Goal: Task Accomplishment & Management: Use online tool/utility

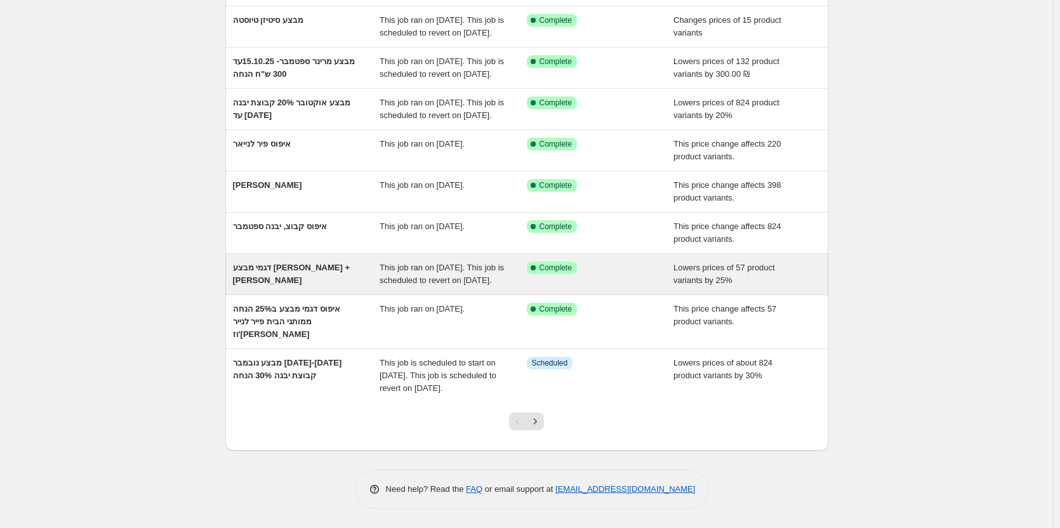
scroll to position [151, 0]
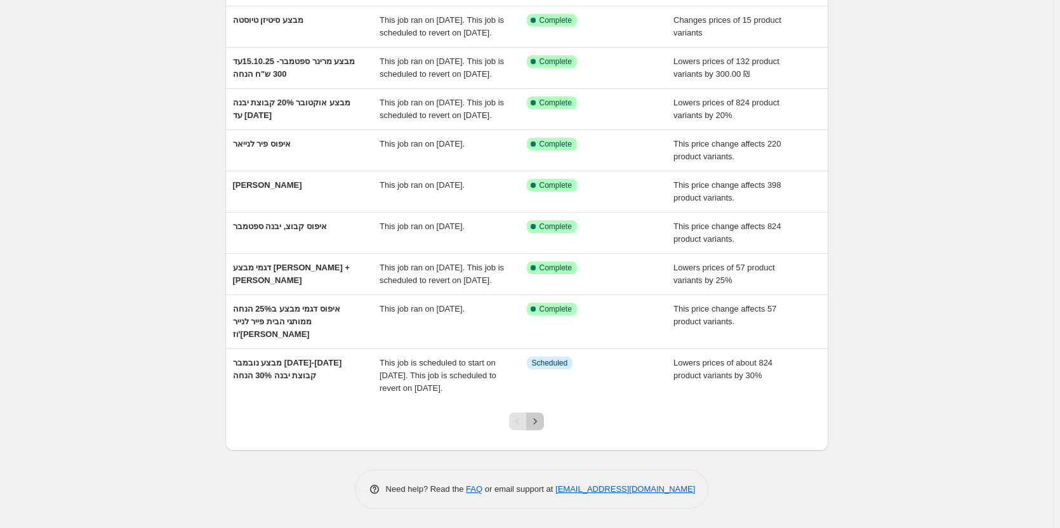
click at [539, 428] on icon "Next" at bounding box center [535, 421] width 13 height 13
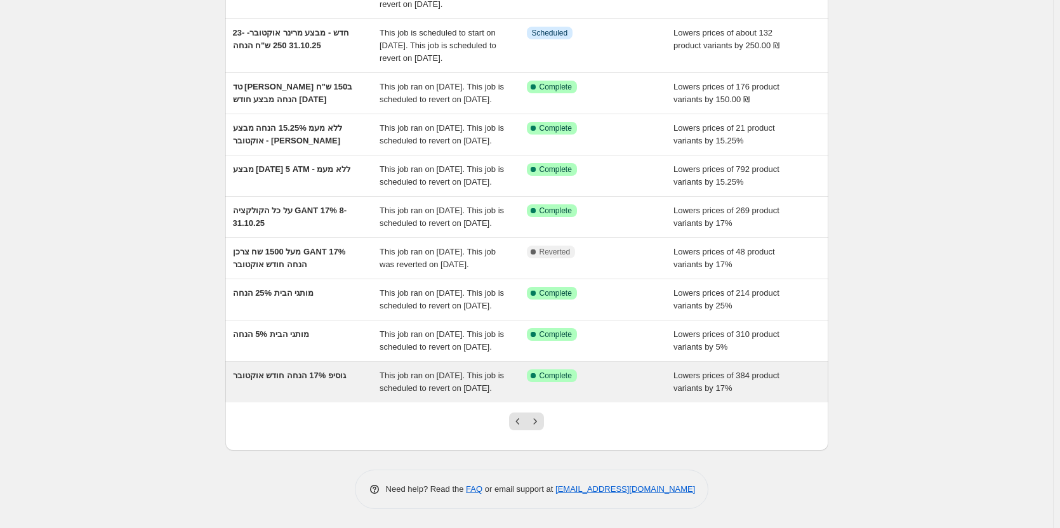
scroll to position [278, 0]
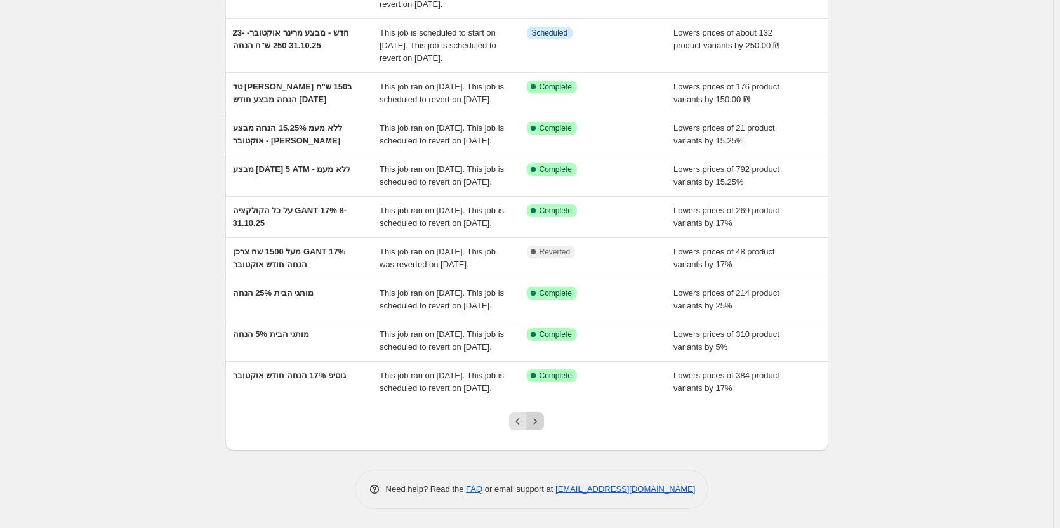
click at [534, 423] on icon "Next" at bounding box center [535, 421] width 13 height 13
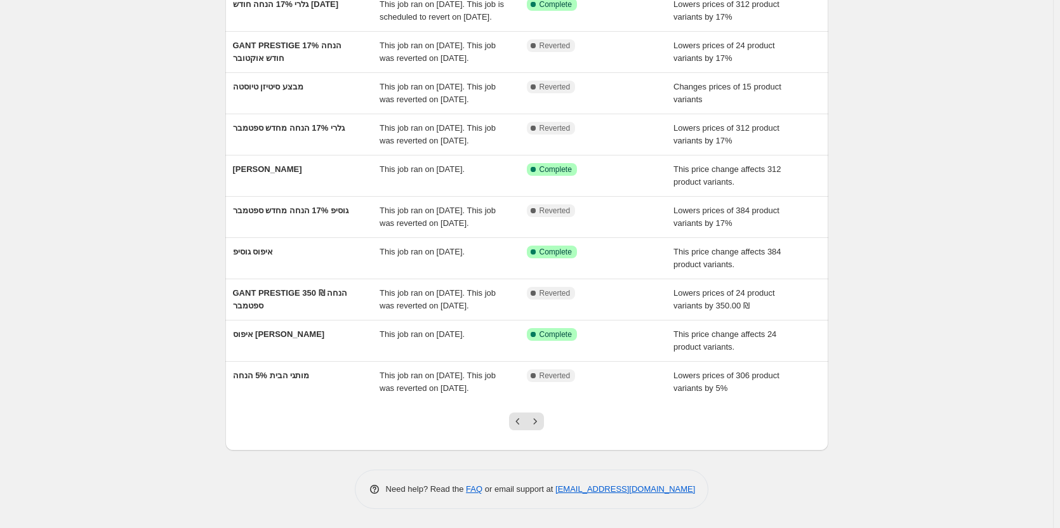
scroll to position [214, 0]
click at [520, 419] on icon "Previous" at bounding box center [518, 421] width 4 height 6
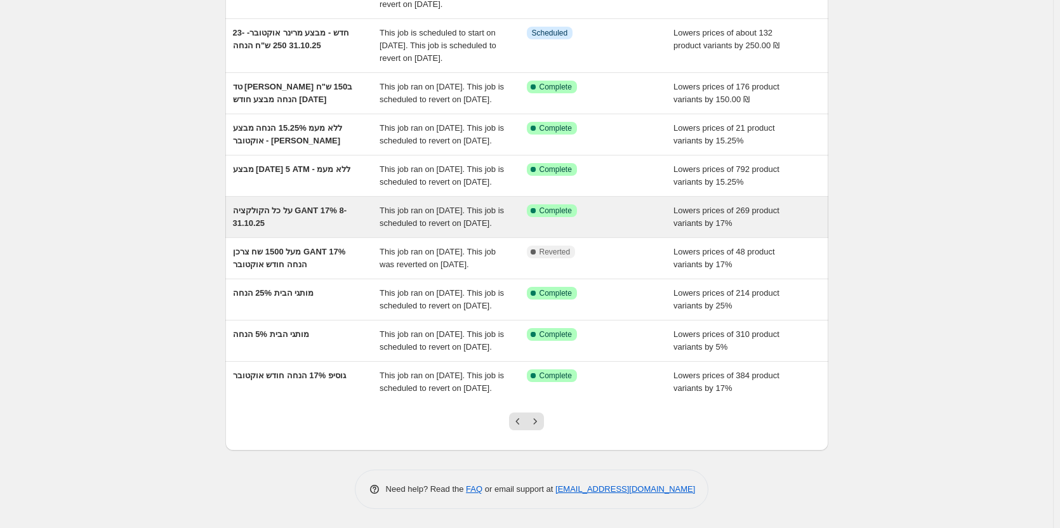
scroll to position [254, 0]
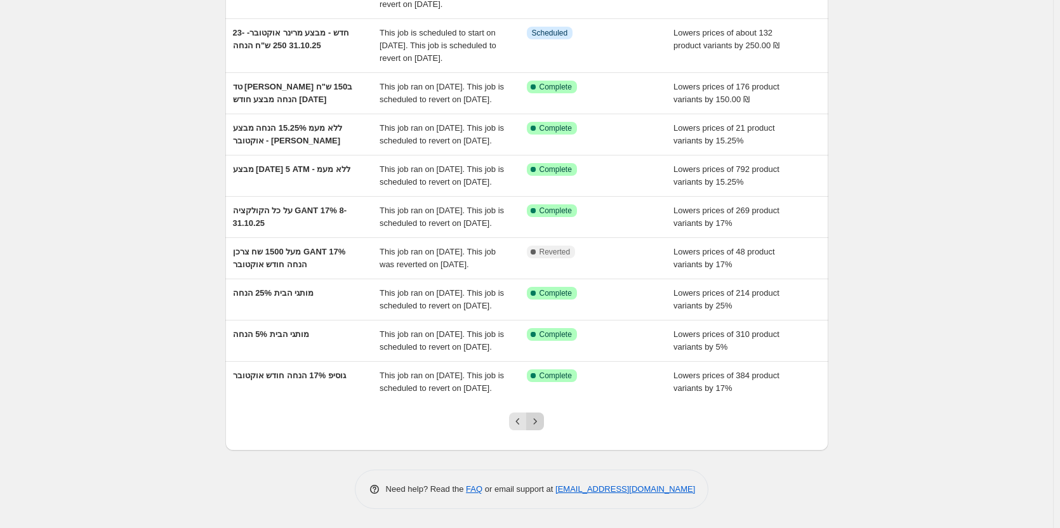
click at [540, 428] on icon "Next" at bounding box center [535, 421] width 13 height 13
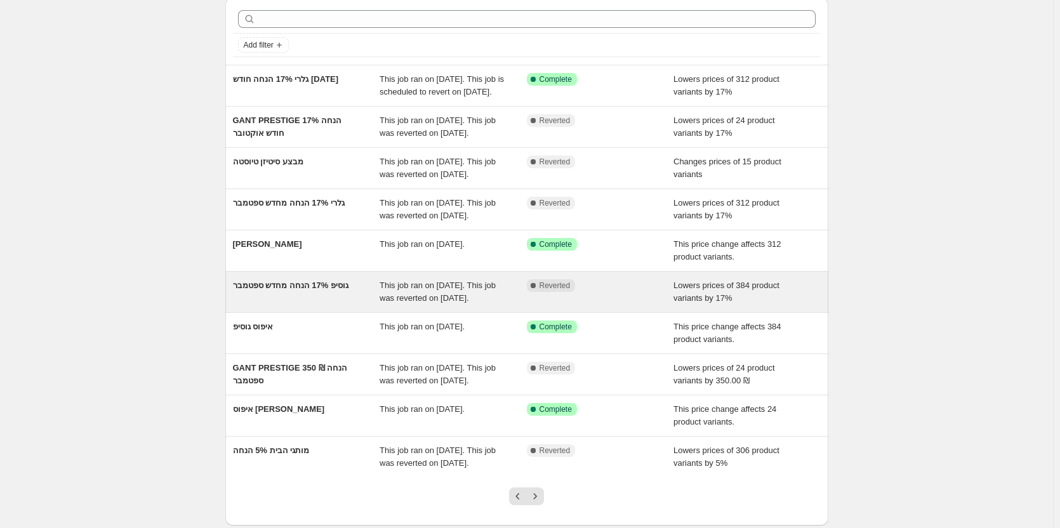
scroll to position [214, 0]
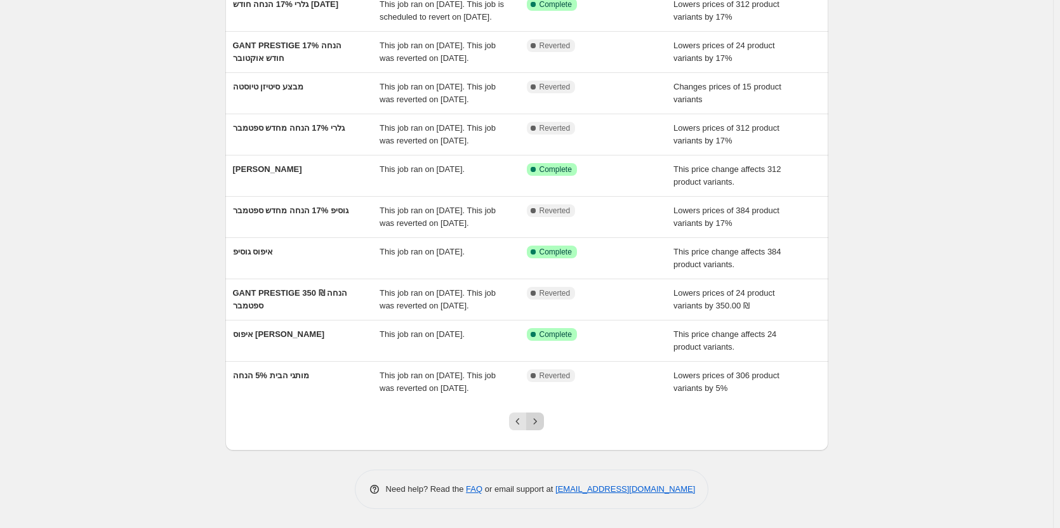
click at [535, 420] on icon "Next" at bounding box center [535, 421] width 13 height 13
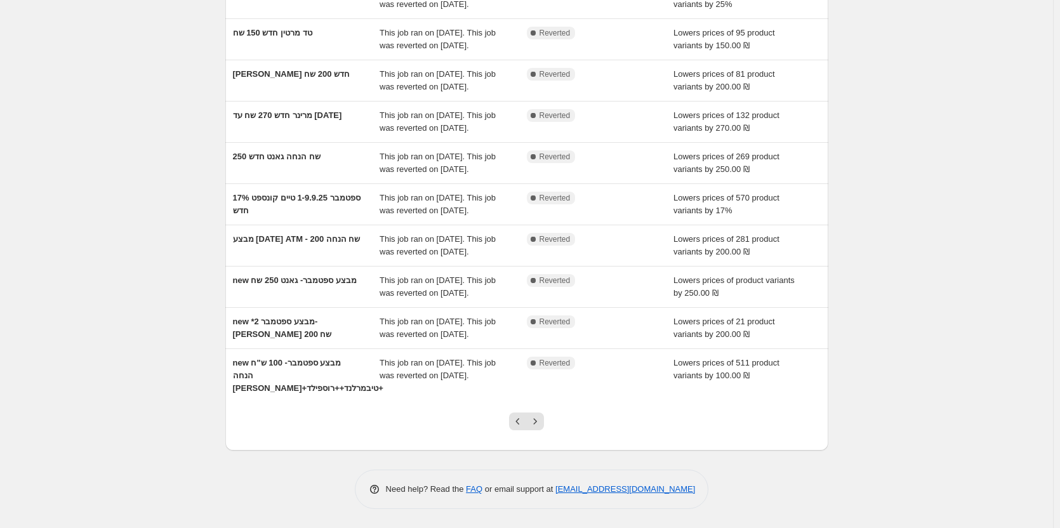
scroll to position [253, 0]
click at [515, 423] on icon "Previous" at bounding box center [517, 421] width 13 height 13
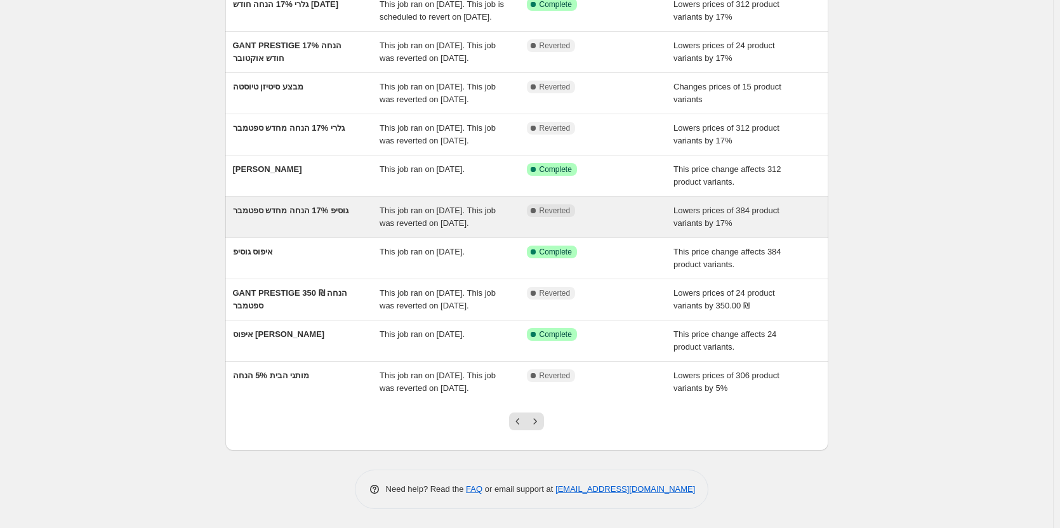
scroll to position [214, 0]
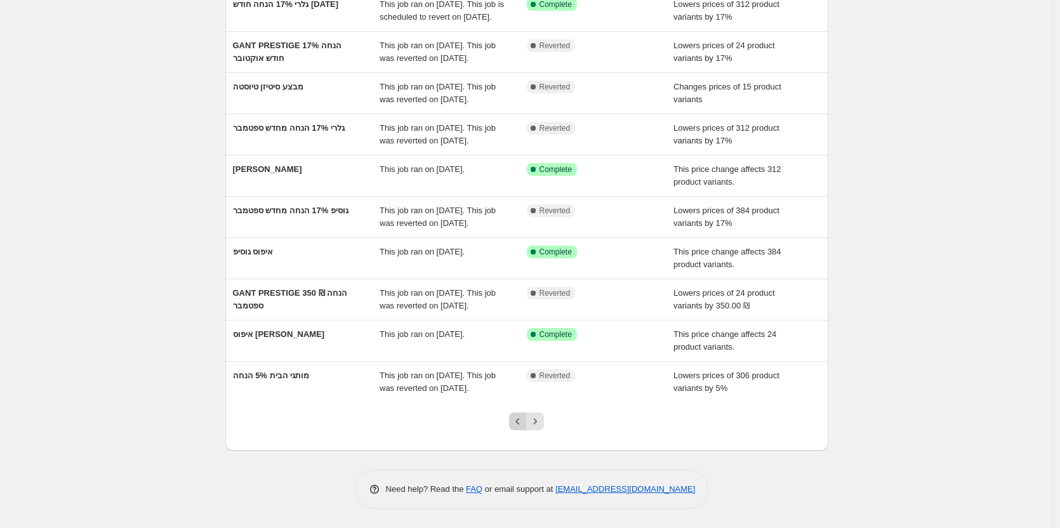
click at [518, 423] on icon "Previous" at bounding box center [517, 421] width 13 height 13
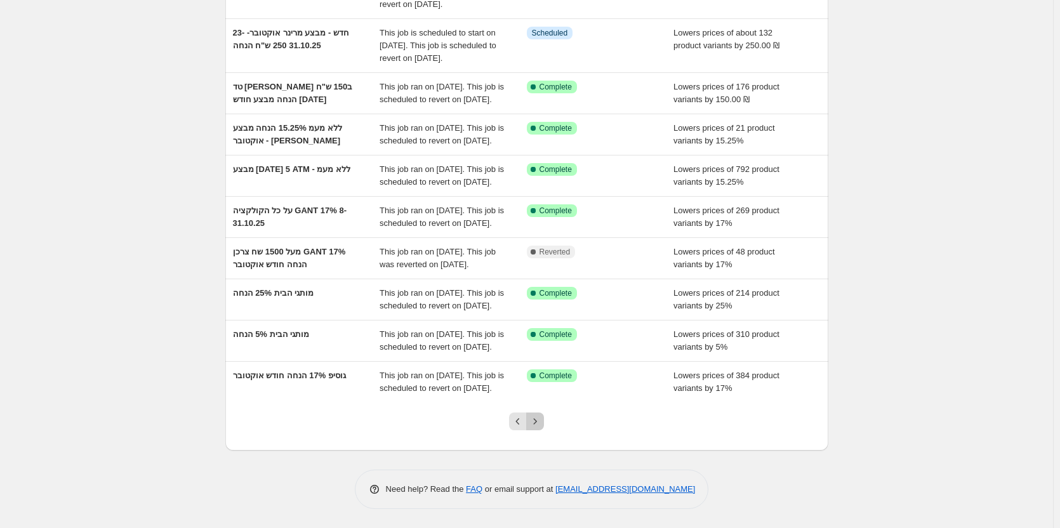
click at [538, 428] on icon "Next" at bounding box center [535, 421] width 13 height 13
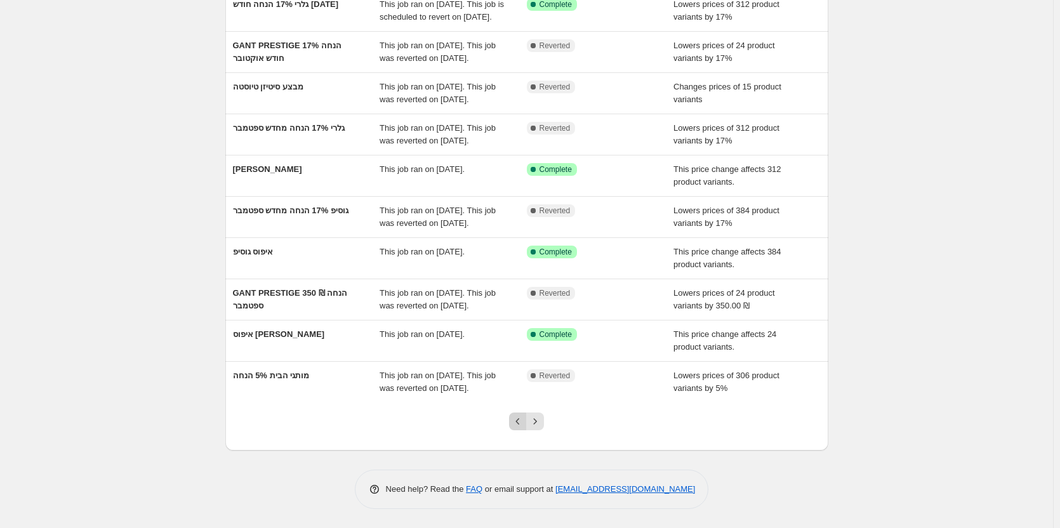
click at [518, 418] on icon "Previous" at bounding box center [517, 421] width 13 height 13
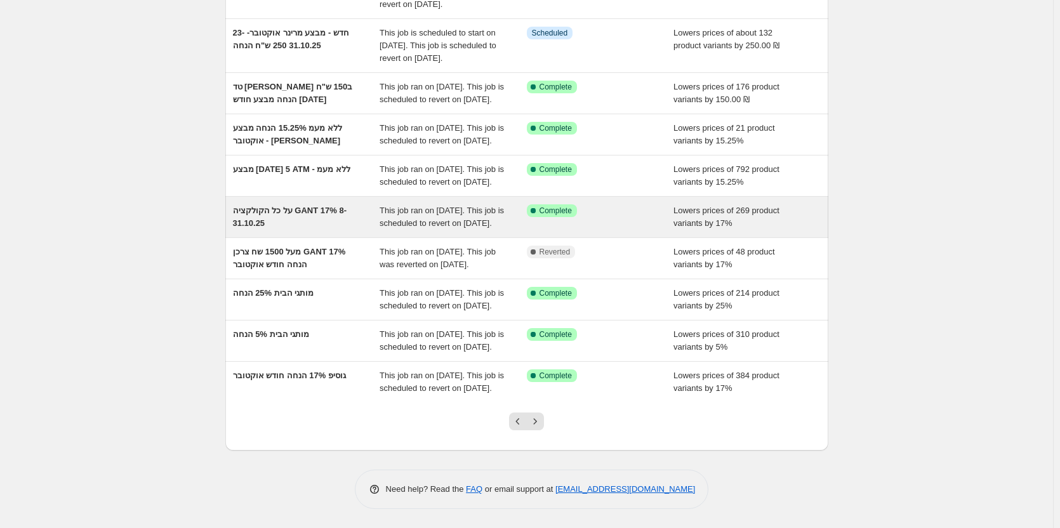
scroll to position [254, 0]
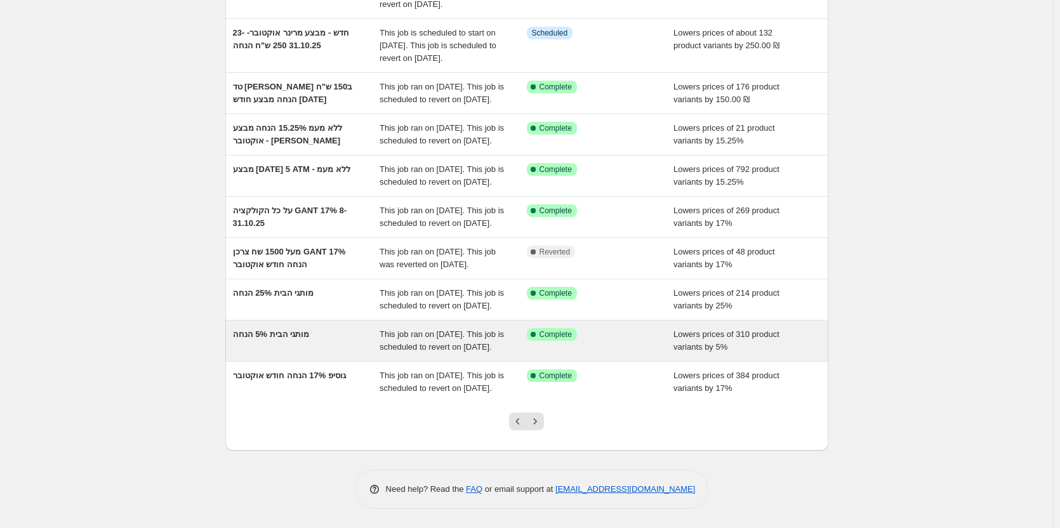
click at [330, 347] on div "מותגי הבית 5% הנחה" at bounding box center [306, 340] width 147 height 25
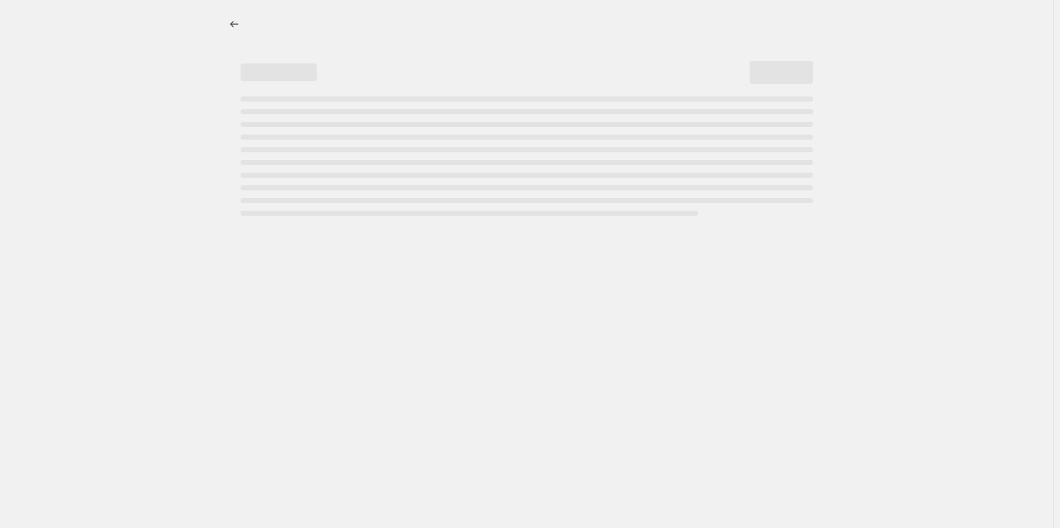
select select "percentage"
select select "vendor"
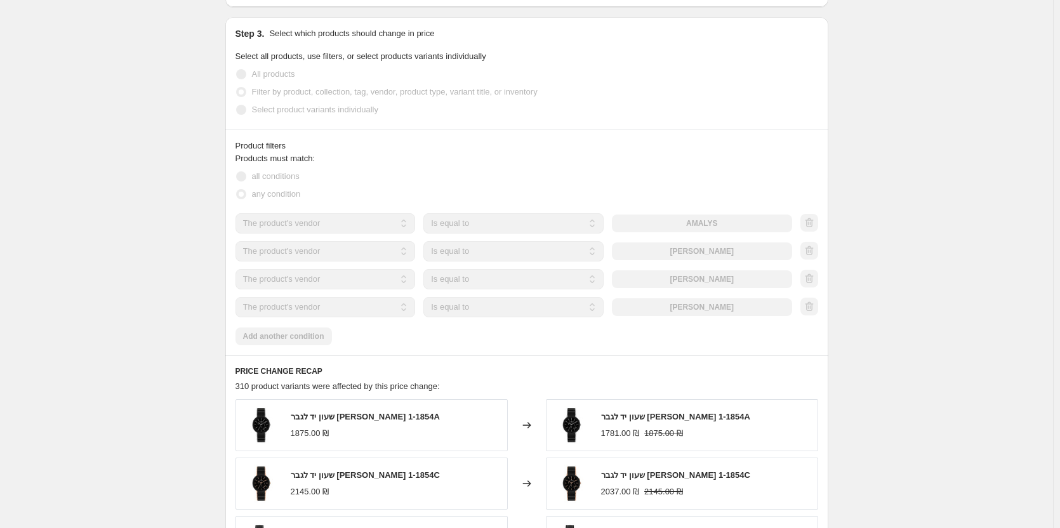
scroll to position [698, 0]
drag, startPoint x: 727, startPoint y: 429, endPoint x: 764, endPoint y: 426, distance: 36.9
click at [764, 426] on div "שעון יד לגבר [PERSON_NAME] 1-1854A 1781.00 ₪ 1875.00 ₪" at bounding box center [682, 423] width 272 height 52
copy span "1-1854A"
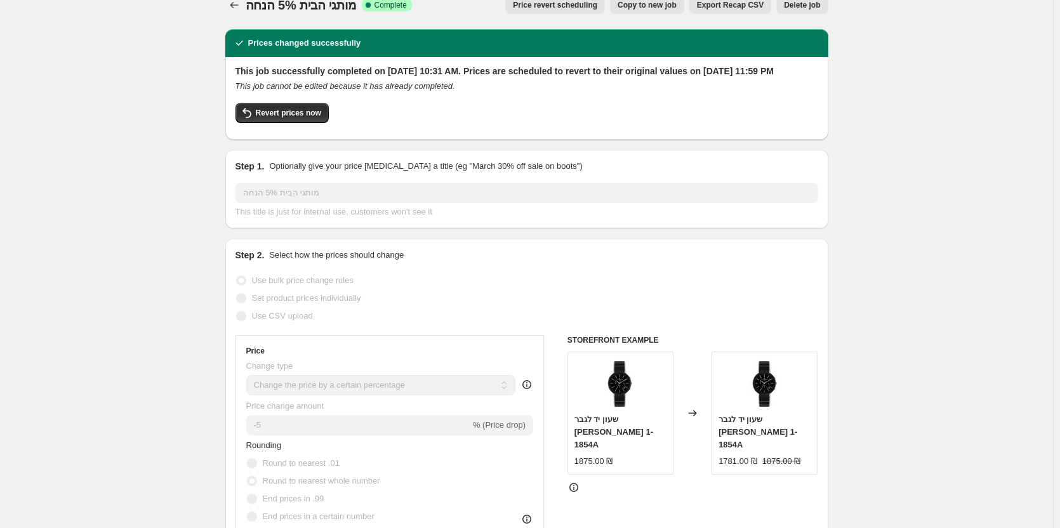
scroll to position [0, 0]
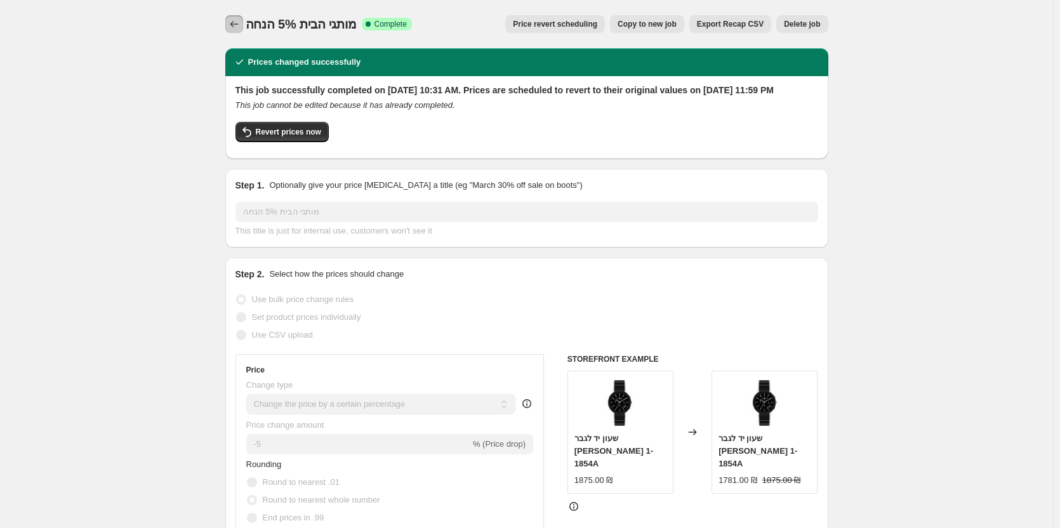
click at [241, 29] on icon "Price change jobs" at bounding box center [234, 24] width 13 height 13
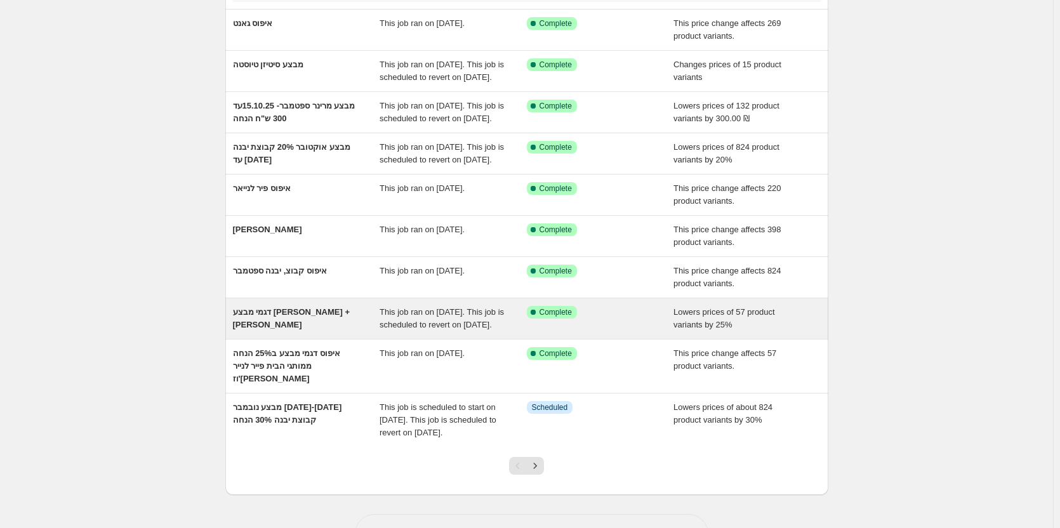
scroll to position [127, 0]
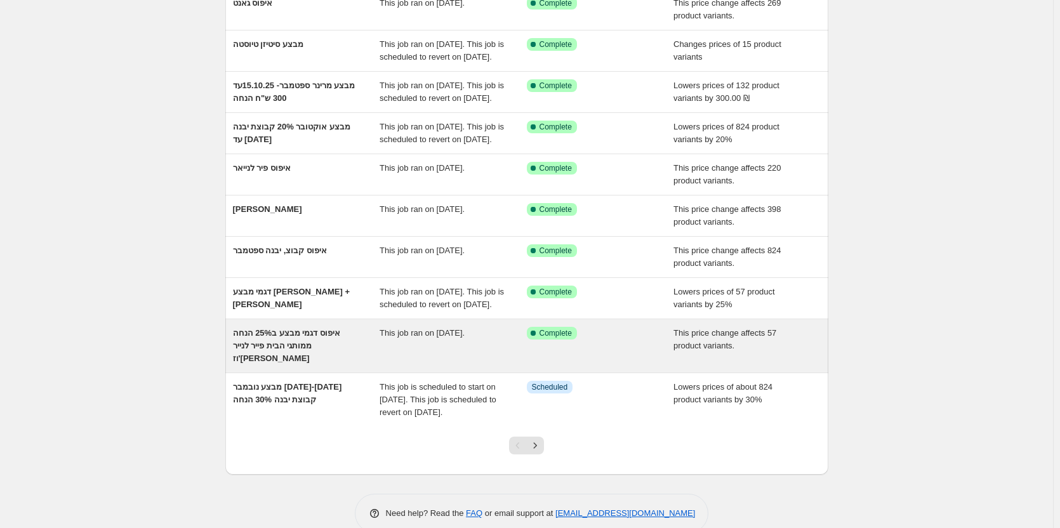
click at [288, 365] on div "איפוס דגמי מבצע ב25% הנחה ממותגי הבית פייר לנייר וז'[PERSON_NAME]" at bounding box center [306, 346] width 147 height 38
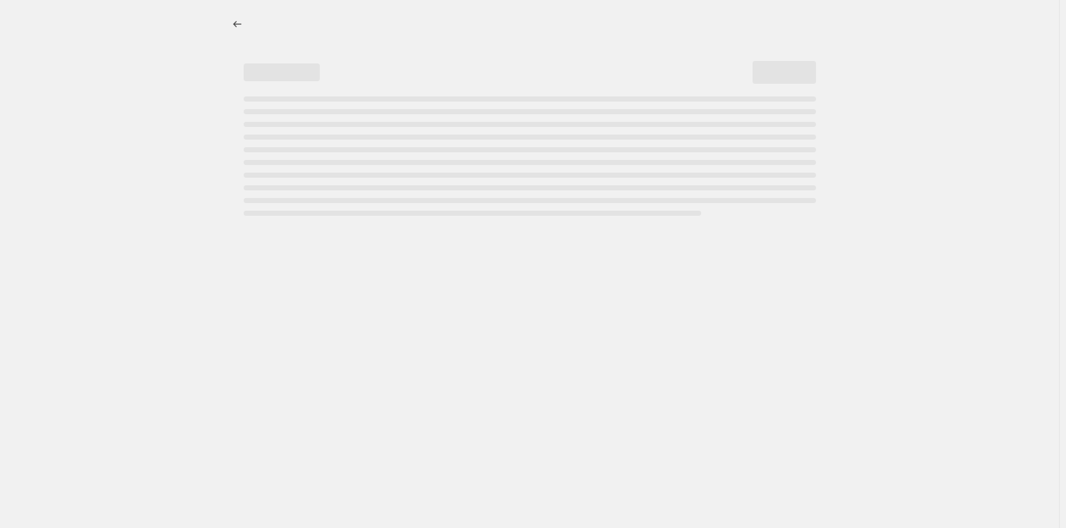
select select "ecap"
select select "remove"
select select "tag"
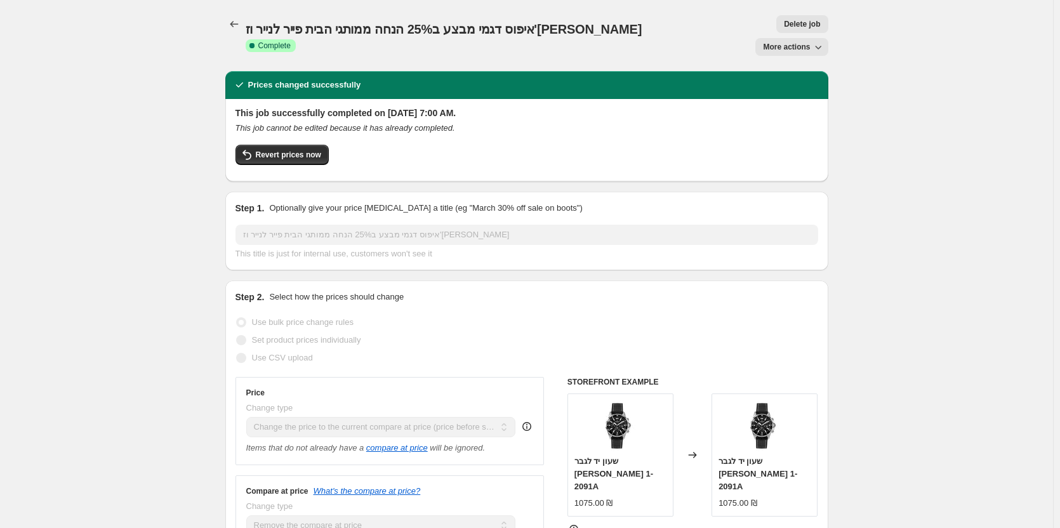
drag, startPoint x: 614, startPoint y: 452, endPoint x: 659, endPoint y: 452, distance: 45.1
click at [659, 455] on div "שעון יד לגבר [PERSON_NAME] 1-2091A" at bounding box center [620, 474] width 92 height 38
copy span "1-2091A"
click at [260, 150] on span "Revert prices now" at bounding box center [288, 155] width 65 height 10
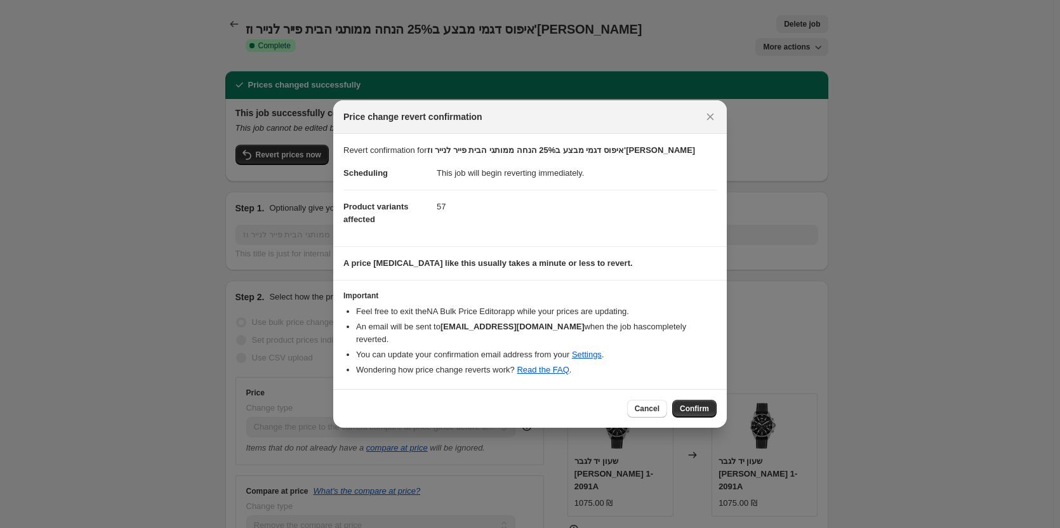
click at [646, 404] on span "Cancel" at bounding box center [647, 409] width 25 height 10
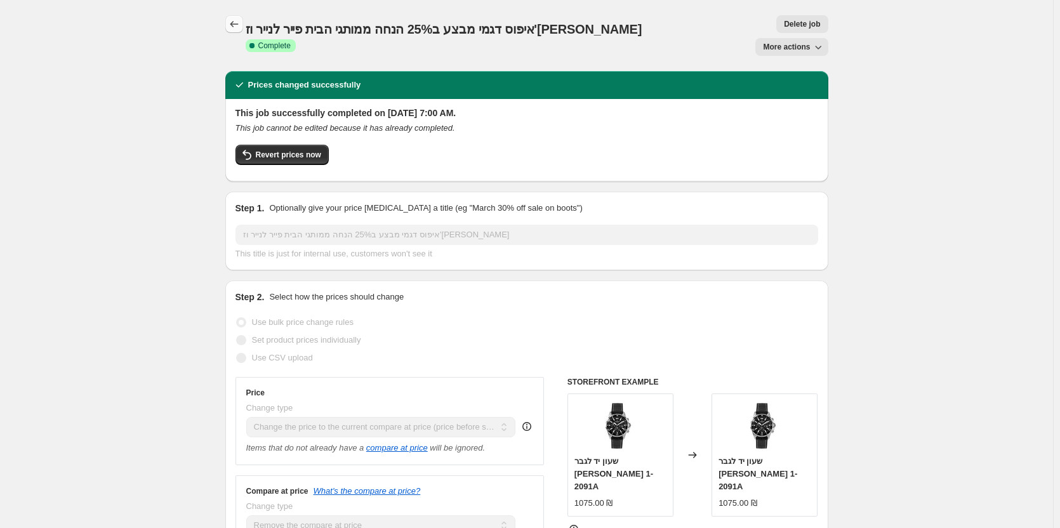
click at [240, 24] on icon "Price change jobs" at bounding box center [234, 24] width 13 height 13
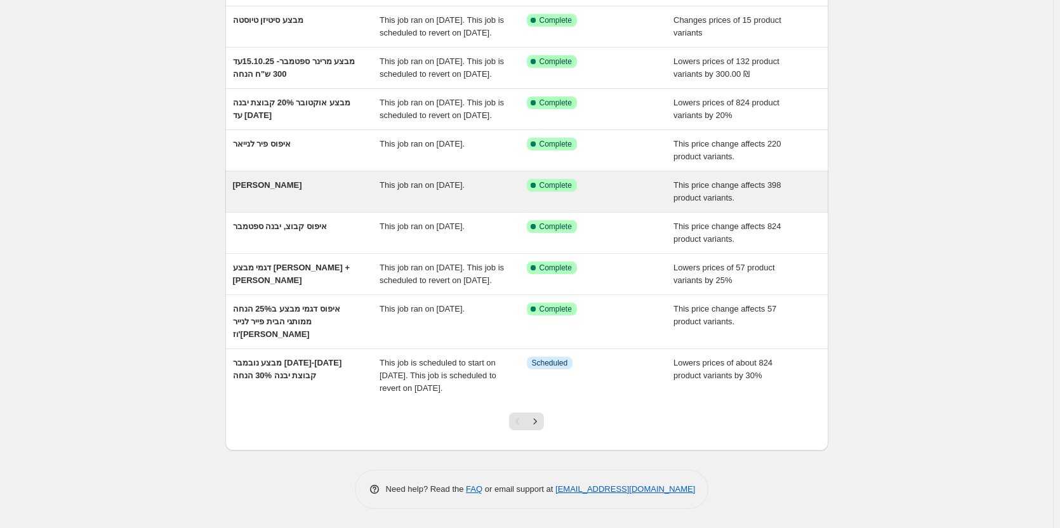
scroll to position [214, 0]
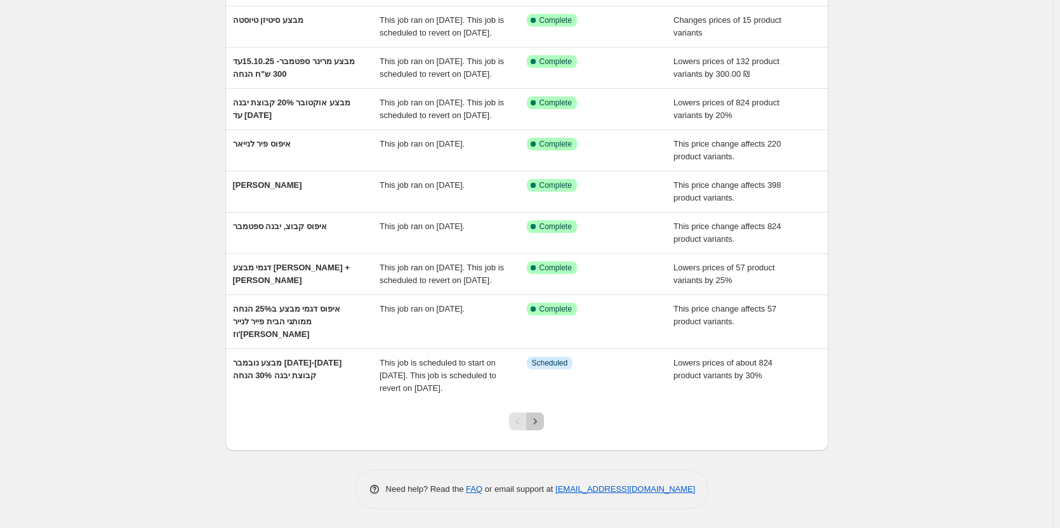
click at [537, 423] on icon "Next" at bounding box center [535, 421] width 3 height 6
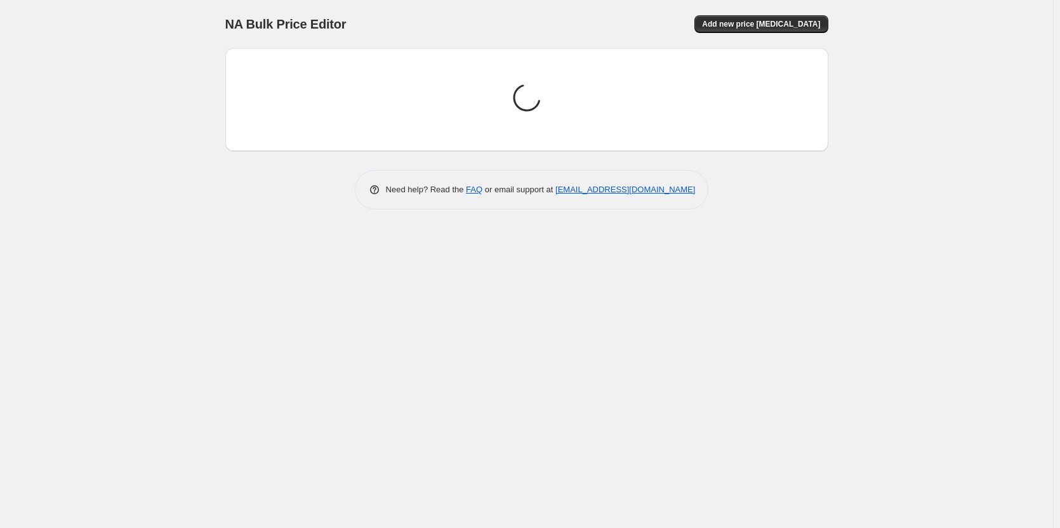
scroll to position [0, 0]
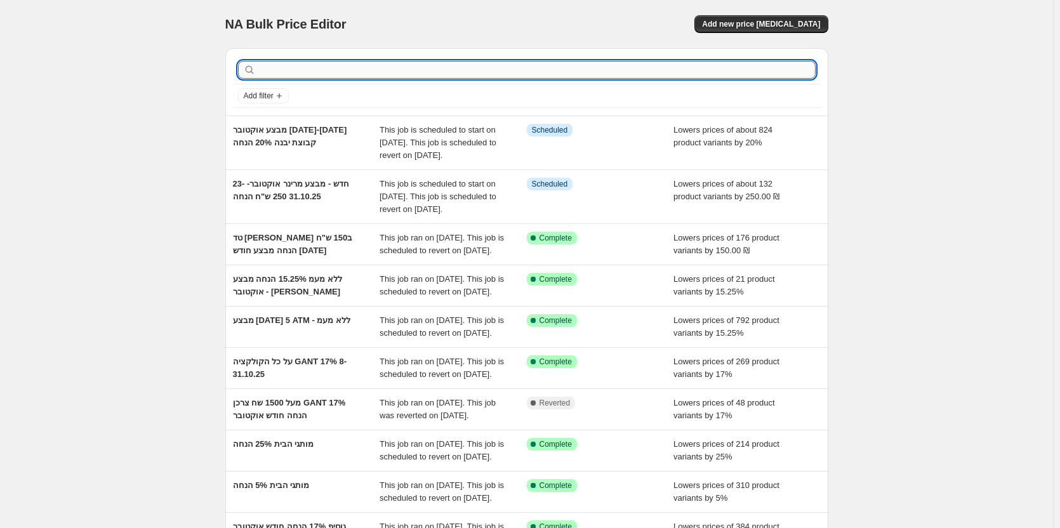
click at [284, 68] on input "text" at bounding box center [536, 70] width 557 height 18
paste input "10207799"
type input "10207799"
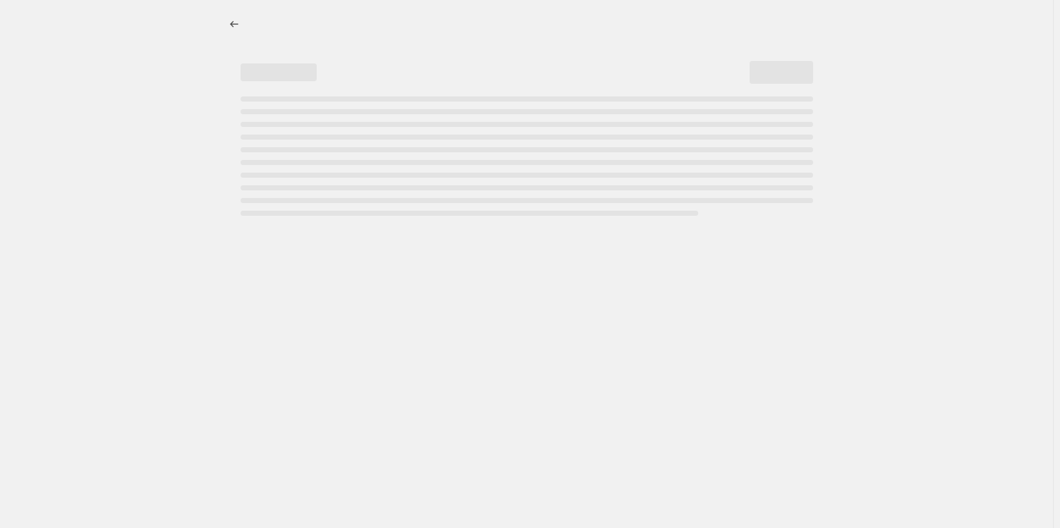
select select "ecap"
select select "remove"
select select "tag"
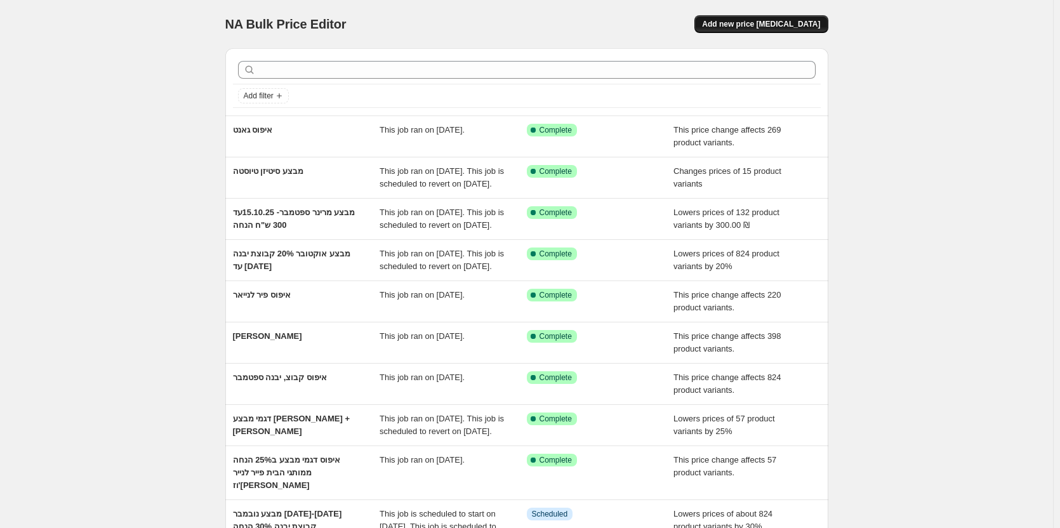
click at [774, 26] on span "Add new price [MEDICAL_DATA]" at bounding box center [761, 24] width 118 height 10
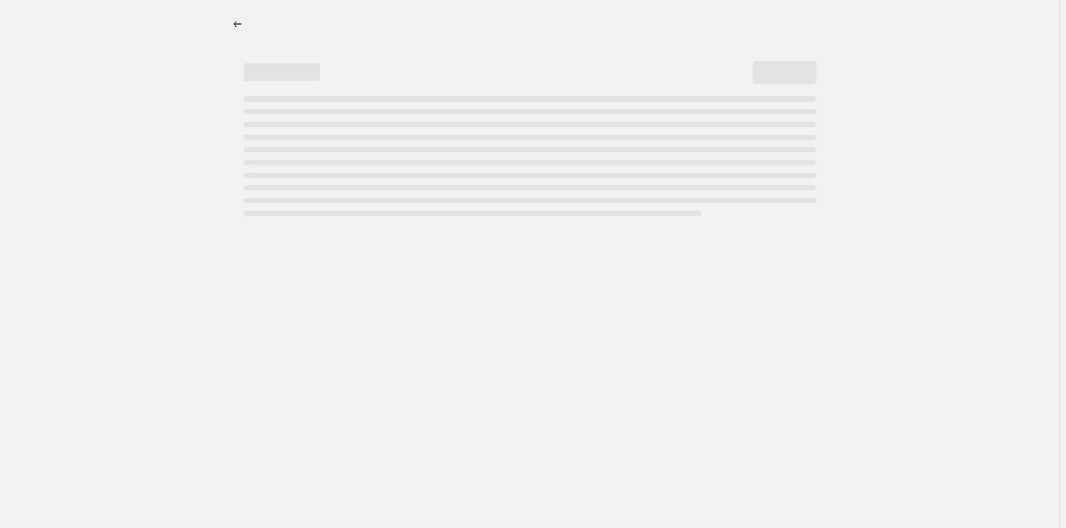
select select "percentage"
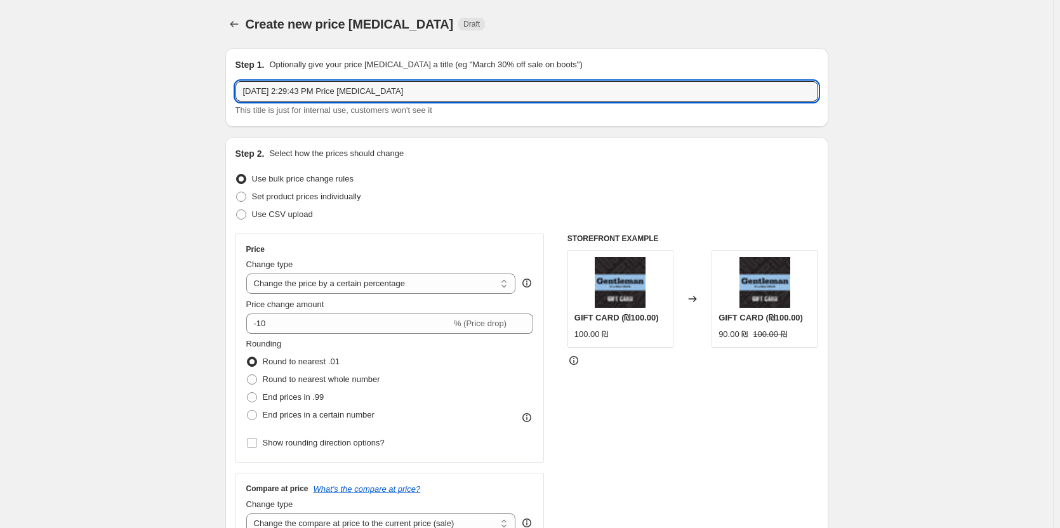
drag, startPoint x: 420, startPoint y: 91, endPoint x: 138, endPoint y: 94, distance: 282.4
type input "t"
click at [338, 92] on input "איפוס מחיר דגמי מבצע JL ן PL" at bounding box center [526, 91] width 583 height 20
type input "איפוס מחיר דגמי מבצע JL + PL"
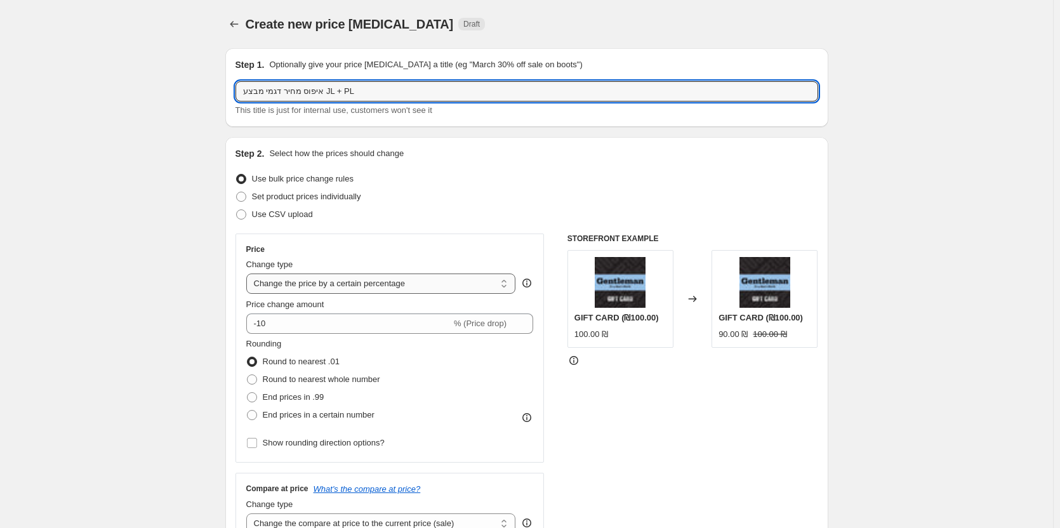
click at [329, 283] on select "Change the price to a certain amount Change the price by a certain amount Chang…" at bounding box center [381, 283] width 270 height 20
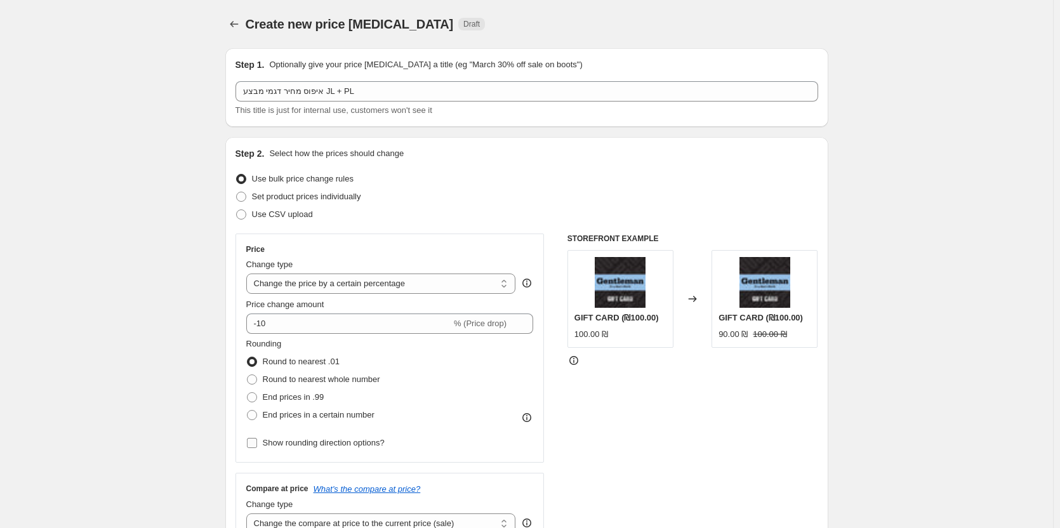
select select "no_change"
click at [249, 273] on select "Change the price to a certain amount Change the price by a certain amount Chang…" at bounding box center [381, 283] width 270 height 20
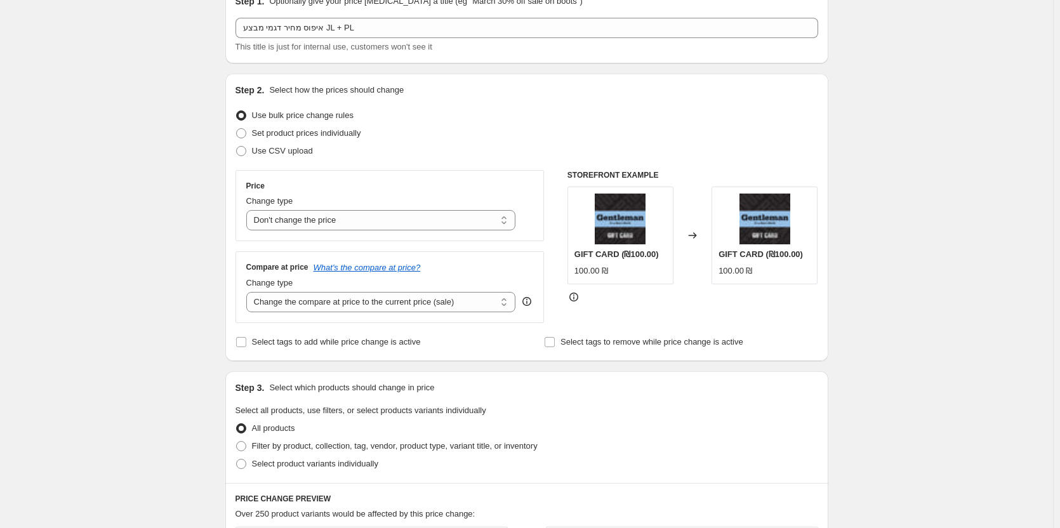
scroll to position [127, 0]
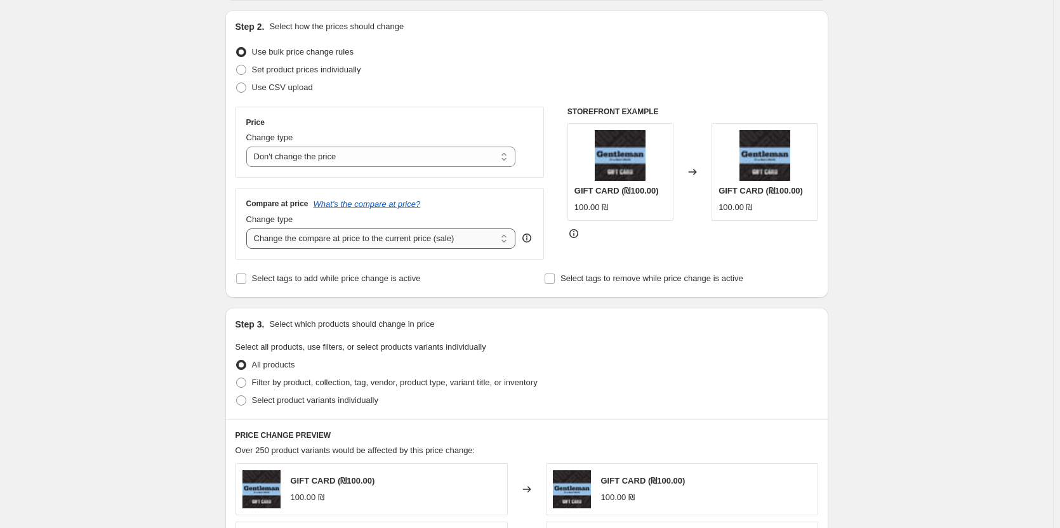
click at [405, 244] on select "Change the compare at price to the current price (sale) Change the compare at p…" at bounding box center [381, 238] width 270 height 20
select select "remove"
click at [249, 228] on select "Change the compare at price to the current price (sale) Change the compare at p…" at bounding box center [381, 238] width 270 height 20
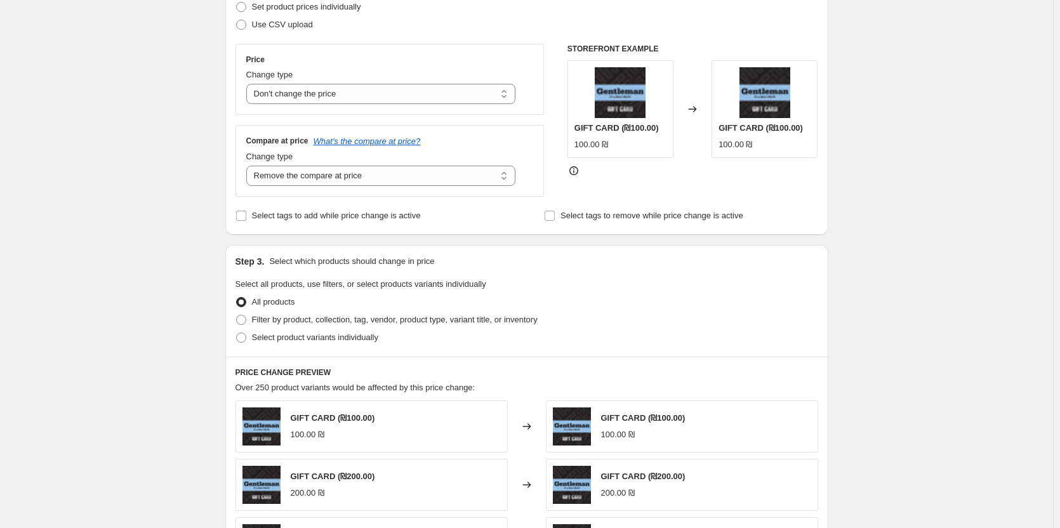
scroll to position [190, 0]
click at [273, 321] on span "Filter by product, collection, tag, vendor, product type, variant title, or inv…" at bounding box center [395, 319] width 286 height 10
click at [237, 315] on input "Filter by product, collection, tag, vendor, product type, variant title, or inv…" at bounding box center [236, 314] width 1 height 1
radio input "true"
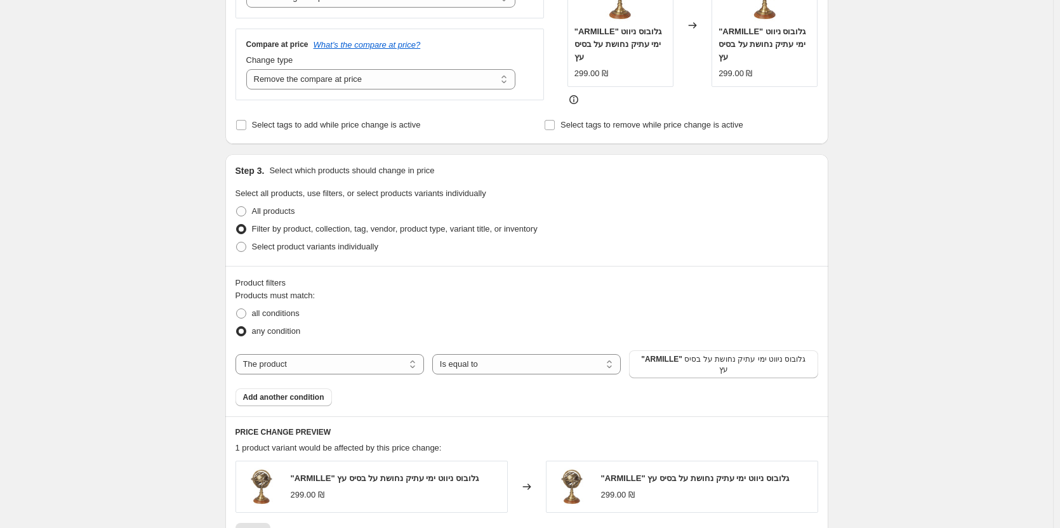
scroll to position [317, 0]
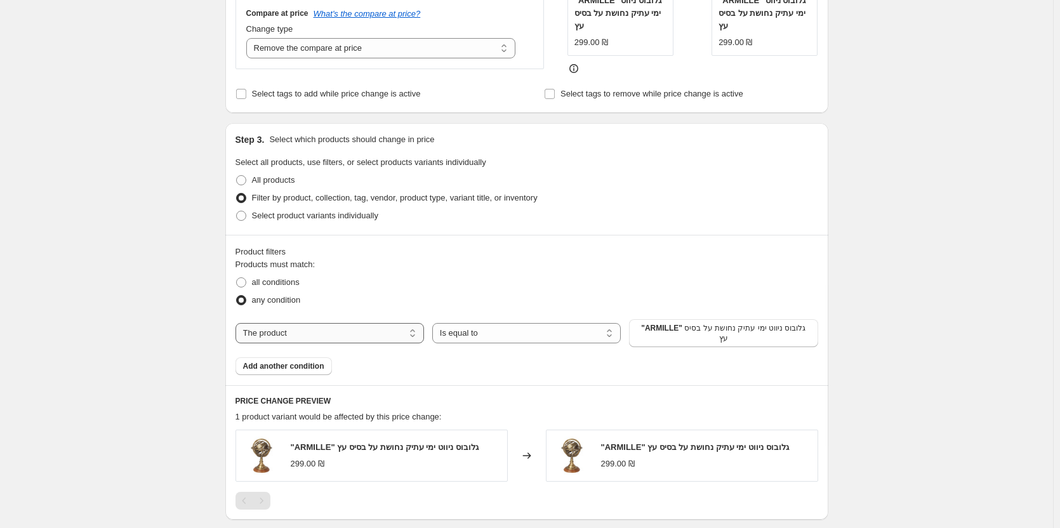
click at [303, 335] on select "The product The product's collection The product's tag The product's vendor The…" at bounding box center [329, 333] width 188 height 20
select select "tag"
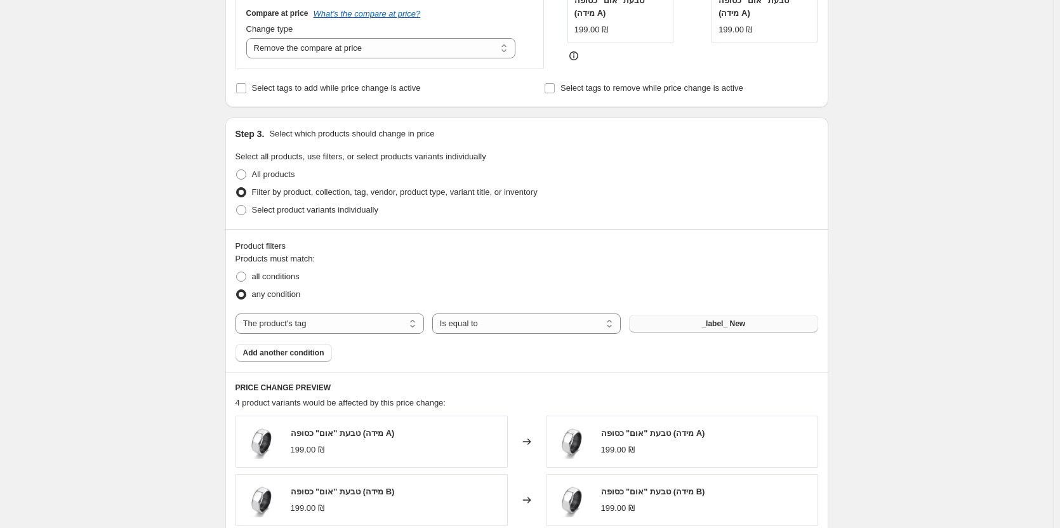
click at [704, 322] on button "_label_ New" at bounding box center [723, 324] width 188 height 18
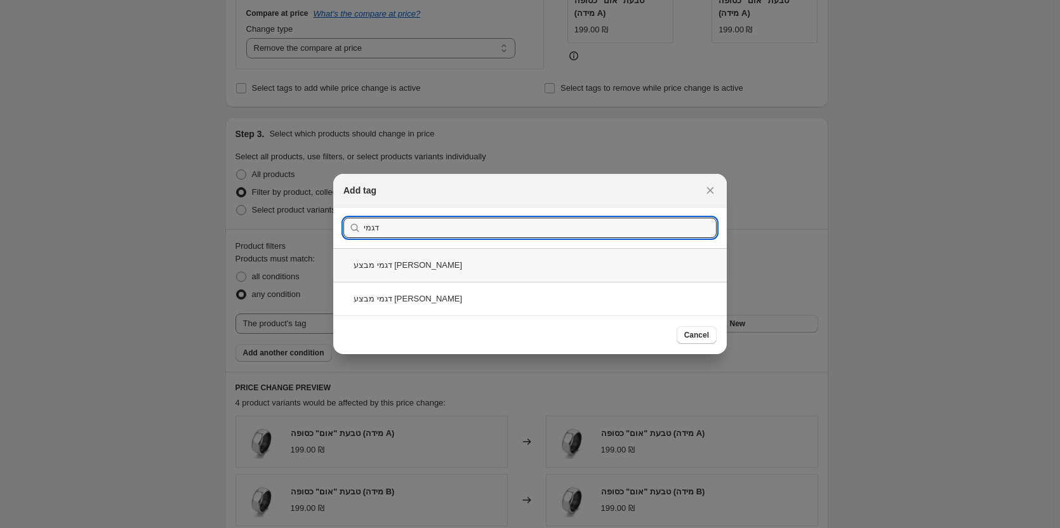
type input "דגמי"
click at [390, 268] on div "דגמי מבצע [PERSON_NAME]" at bounding box center [529, 265] width 393 height 34
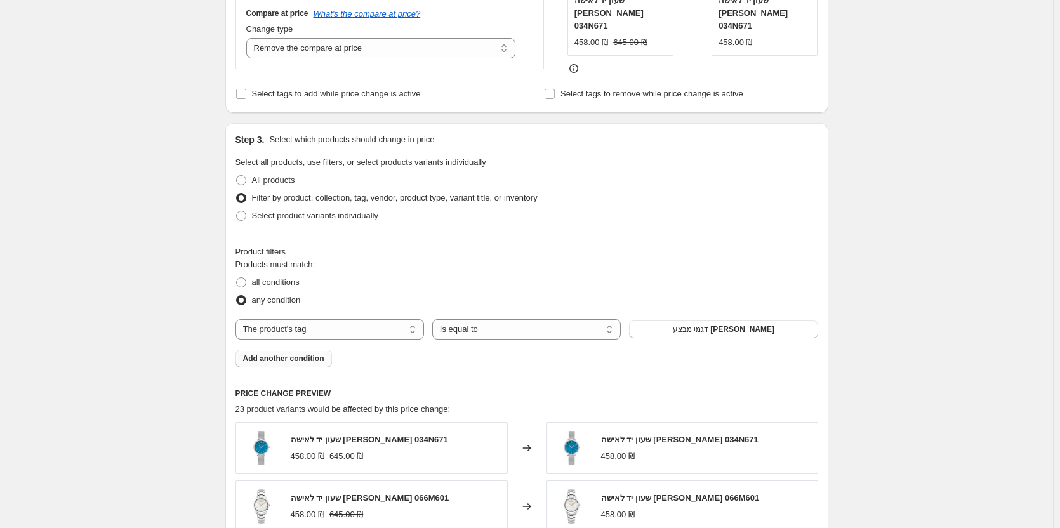
click at [277, 355] on span "Add another condition" at bounding box center [283, 358] width 81 height 10
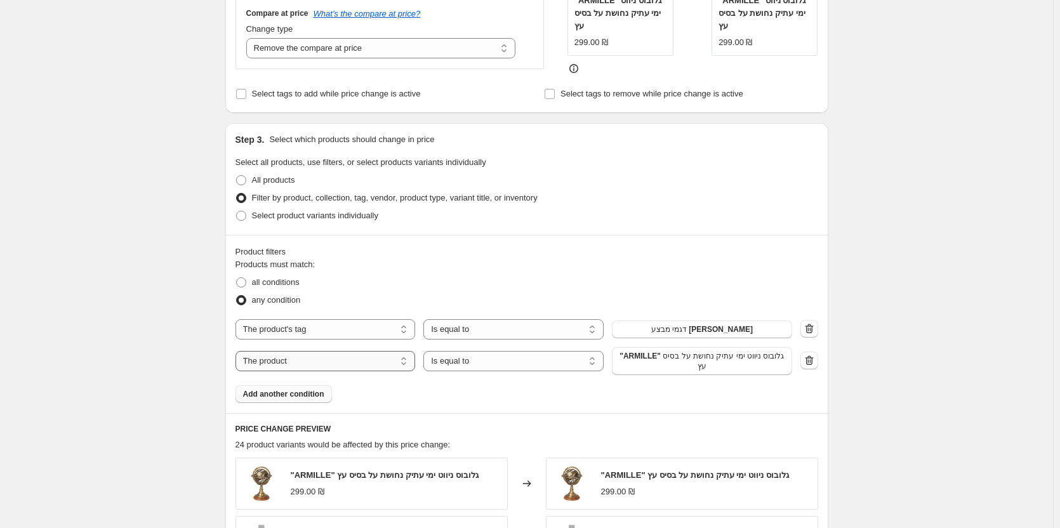
click at [284, 359] on select "The product The product's collection The product's tag The product's vendor The…" at bounding box center [325, 361] width 180 height 20
select select "tag"
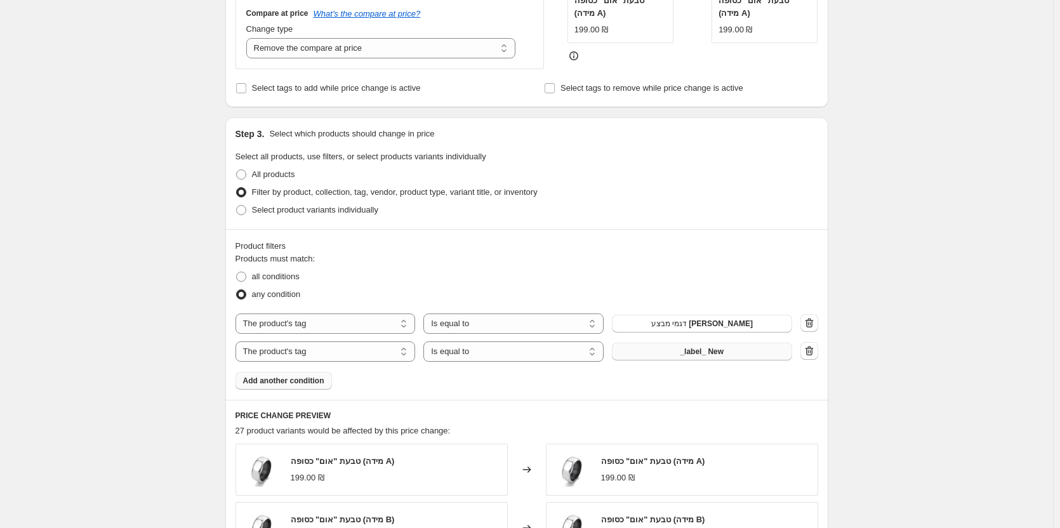
click at [659, 354] on button "_label_ New" at bounding box center [702, 352] width 180 height 18
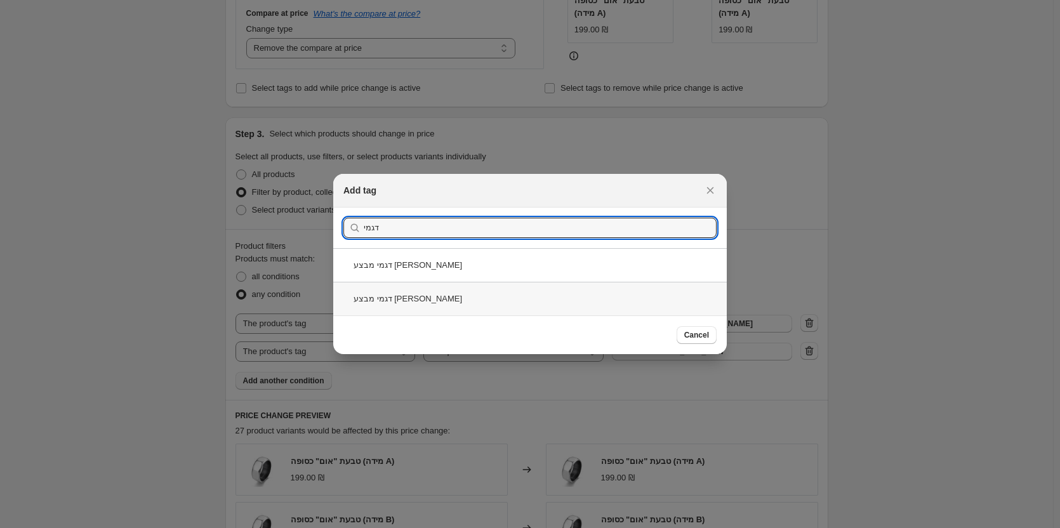
type input "דגמי"
click at [386, 304] on div "דגמי מבצע [PERSON_NAME]" at bounding box center [529, 299] width 393 height 34
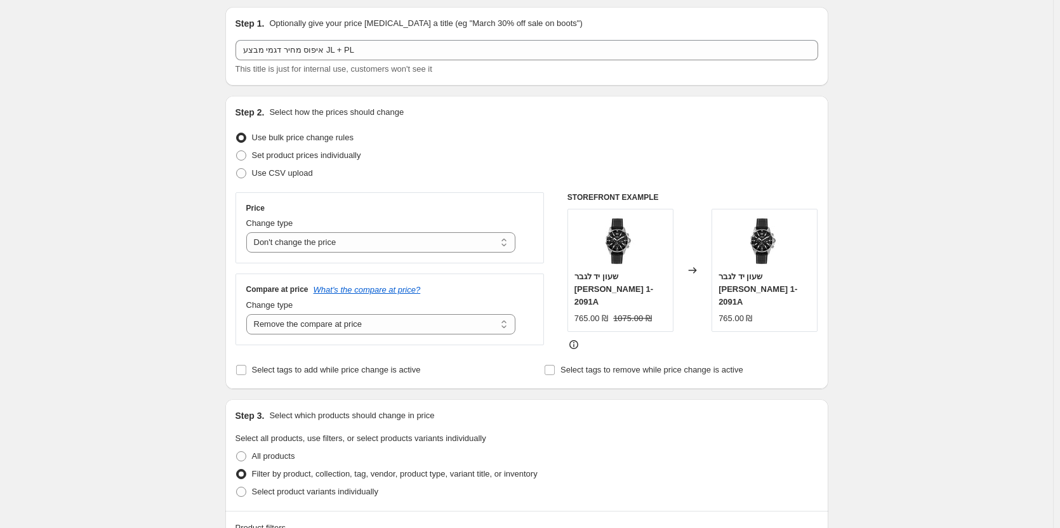
scroll to position [63, 0]
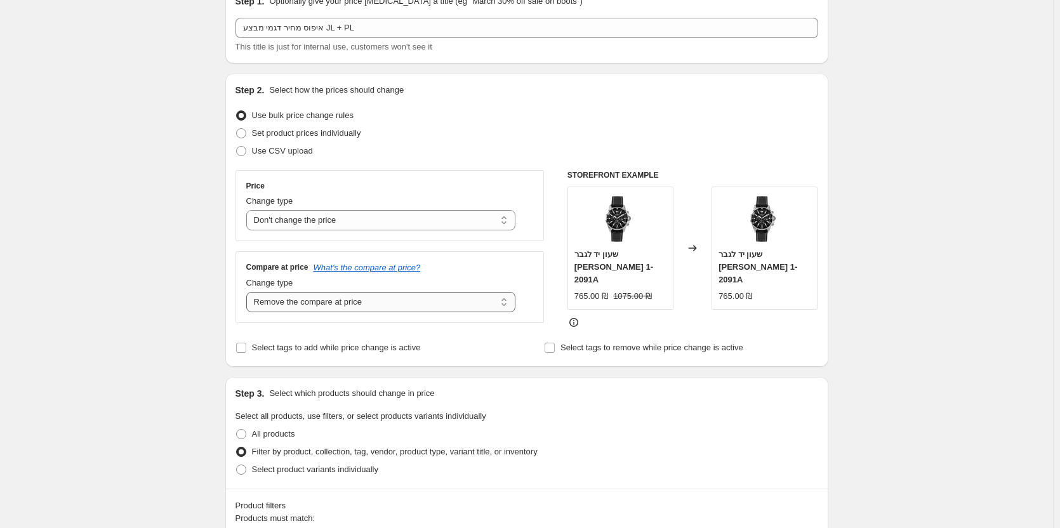
click at [326, 298] on select "Change the compare at price to the current price (sale) Change the compare at p…" at bounding box center [381, 302] width 270 height 20
select select "no_change"
click at [249, 292] on select "Change the compare at price to the current price (sale) Change the compare at p…" at bounding box center [381, 302] width 270 height 20
click at [293, 221] on select "Change the price to a certain amount Change the price by a certain amount Chang…" at bounding box center [381, 220] width 270 height 20
click at [249, 210] on select "Change the price to a certain amount Change the price by a certain amount Chang…" at bounding box center [381, 220] width 270 height 20
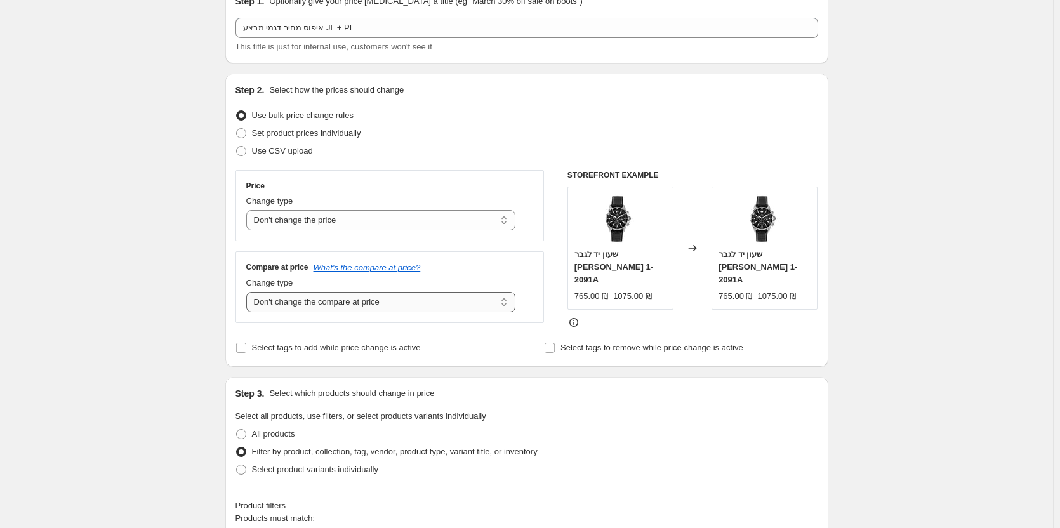
click at [319, 303] on select "Change the compare at price to the current price (sale) Change the compare at p…" at bounding box center [381, 302] width 270 height 20
click at [249, 292] on select "Change the compare at price to the current price (sale) Change the compare at p…" at bounding box center [381, 302] width 270 height 20
click at [305, 220] on select "Change the price to a certain amount Change the price by a certain amount Chang…" at bounding box center [381, 220] width 270 height 20
select select "ecap"
click at [249, 210] on select "Change the price to a certain amount Change the price by a certain amount Chang…" at bounding box center [381, 220] width 270 height 20
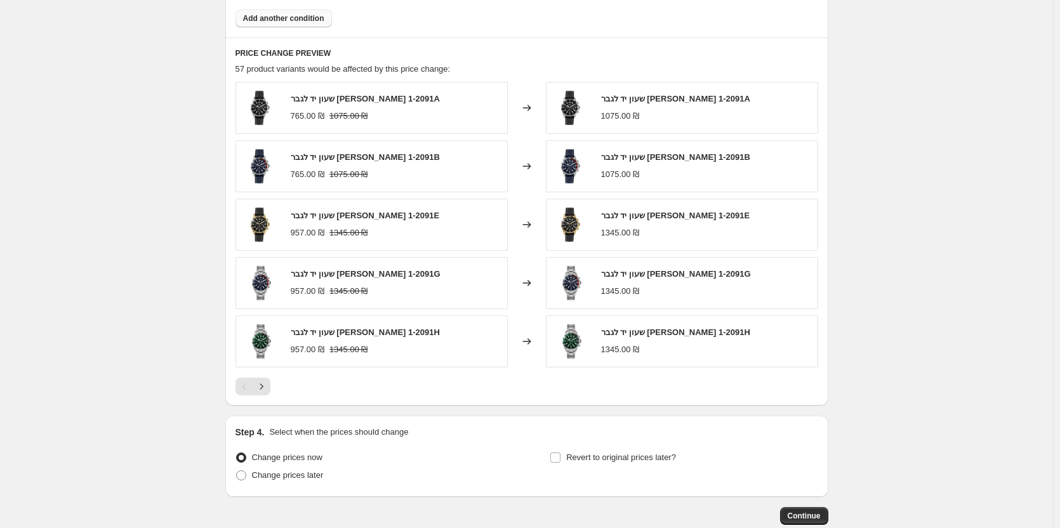
scroll to position [698, 0]
click at [797, 514] on span "Continue" at bounding box center [803, 514] width 33 height 10
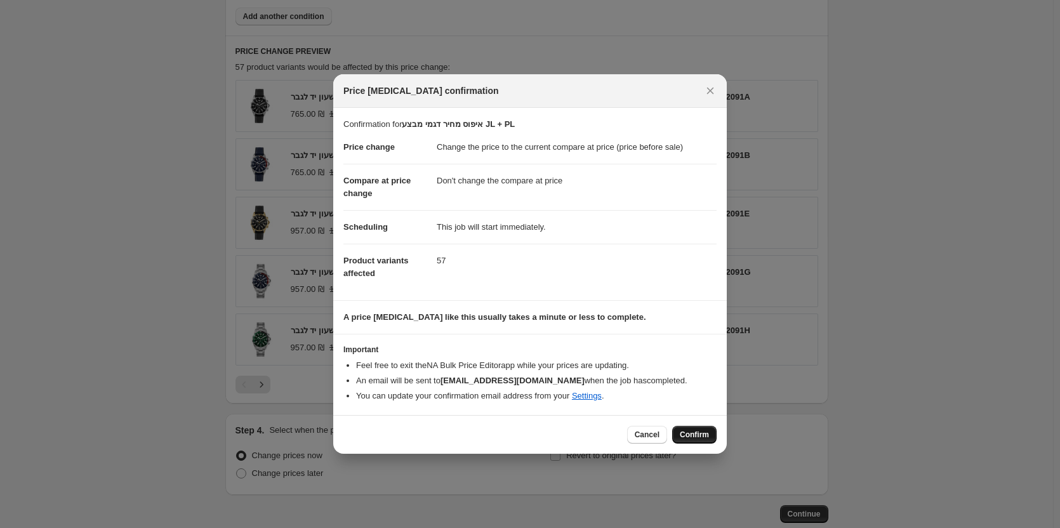
click at [692, 433] on span "Confirm" at bounding box center [694, 435] width 29 height 10
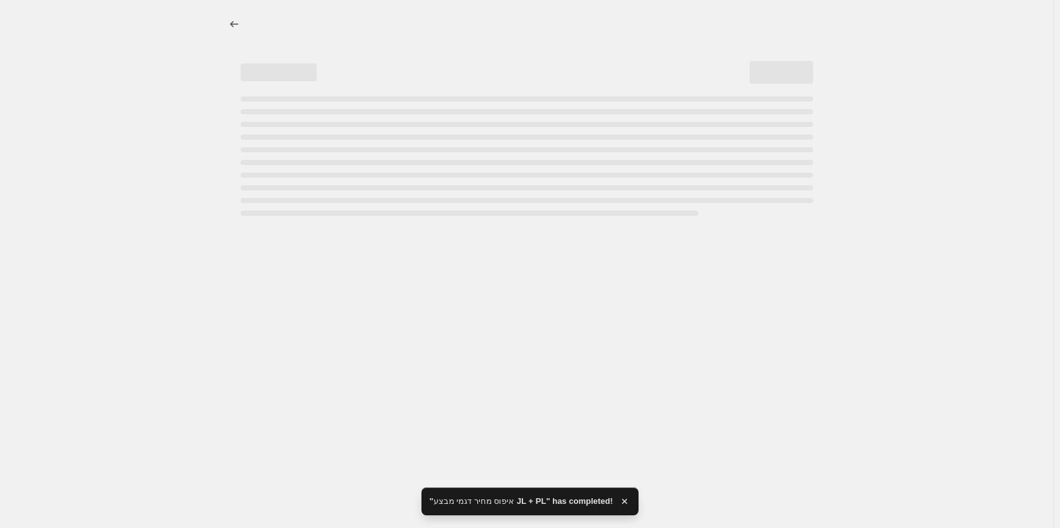
select select "ecap"
select select "no_change"
select select "tag"
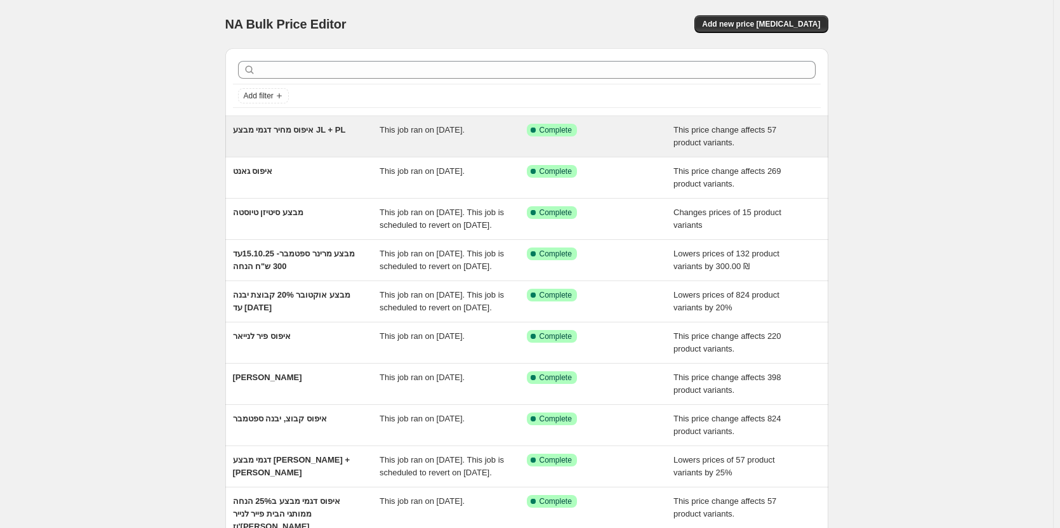
click at [265, 134] on span "איפוס מחיר דגמי מבצע JL + PL" at bounding box center [289, 130] width 113 height 10
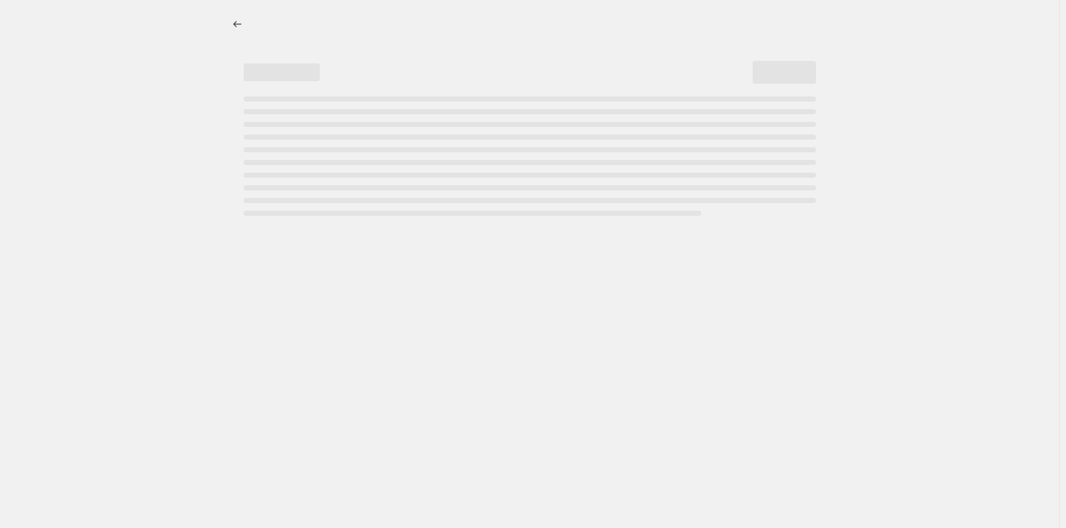
select select "ecap"
select select "no_change"
select select "tag"
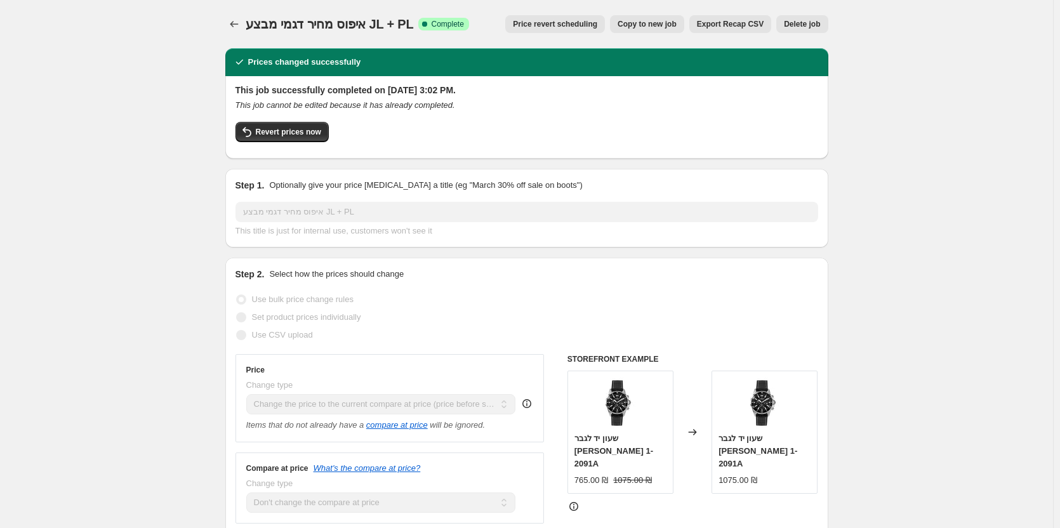
click at [808, 22] on span "Delete job" at bounding box center [802, 24] width 36 height 10
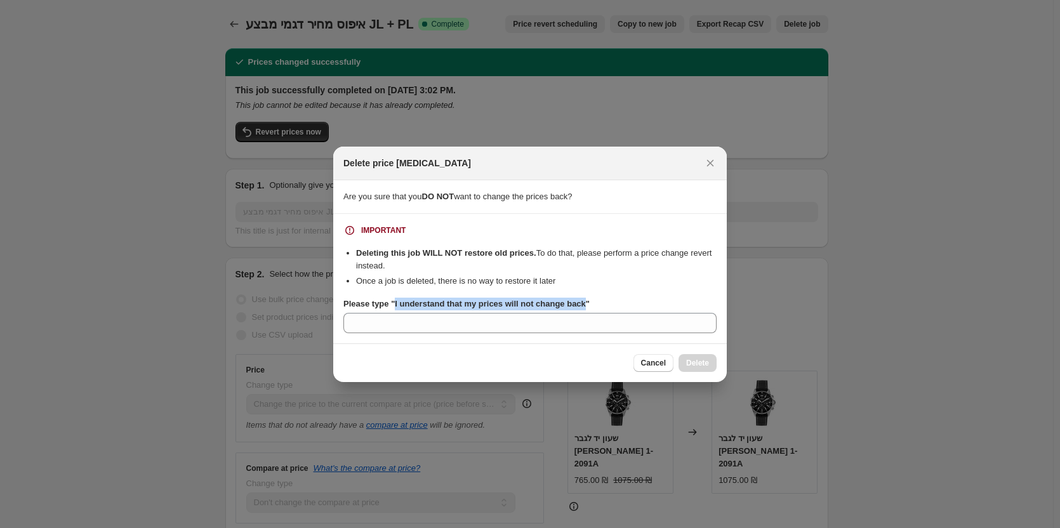
drag, startPoint x: 392, startPoint y: 302, endPoint x: 583, endPoint y: 305, distance: 190.4
click at [583, 305] on b "Please type "I understand that my prices will not change back"" at bounding box center [466, 304] width 246 height 10
copy b "I understand that my prices will not change back"
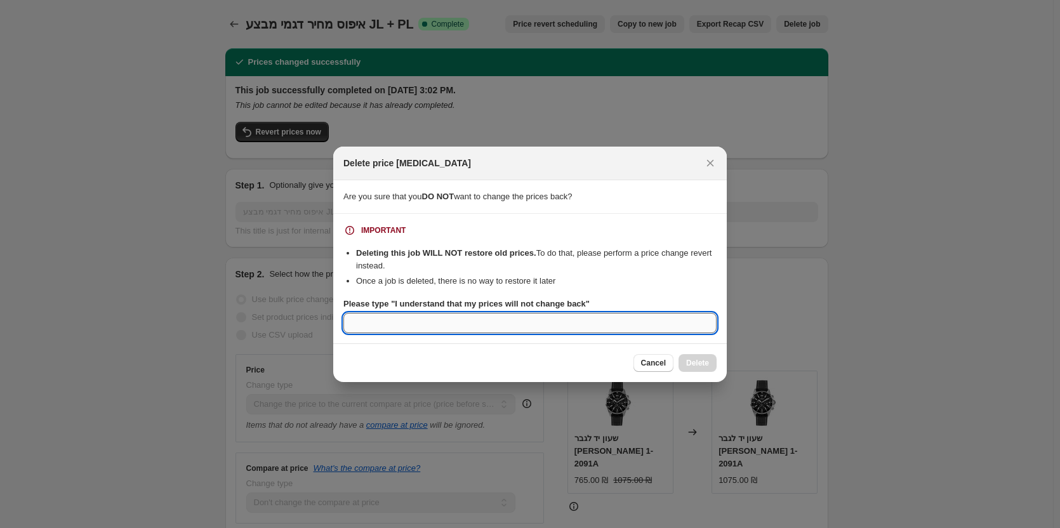
click at [530, 324] on input "Please type "I understand that my prices will not change back"" at bounding box center [529, 323] width 373 height 20
paste input "I understand that my prices will not change back"
type input "I understand that my prices will not change back"
click at [697, 362] on span "Delete" at bounding box center [697, 363] width 23 height 10
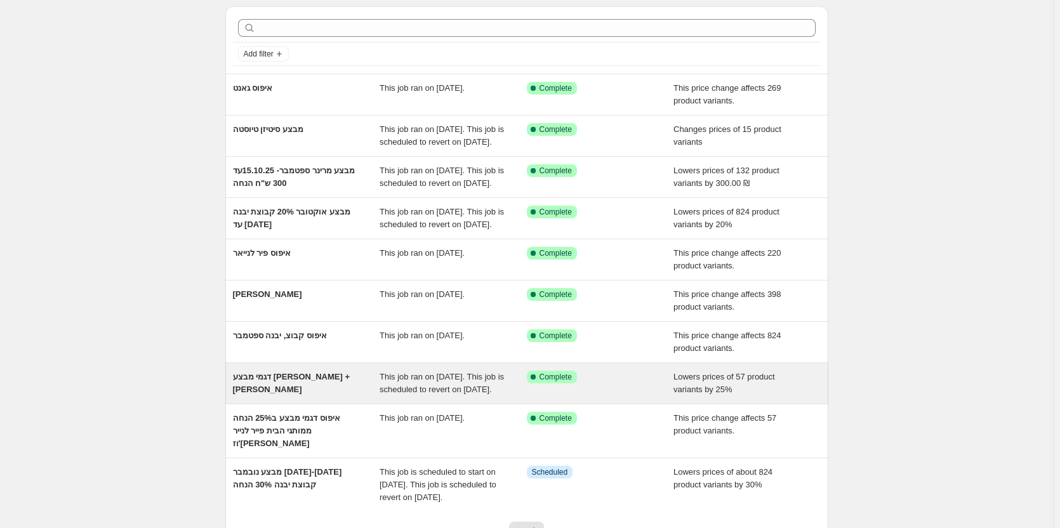
scroll to position [63, 0]
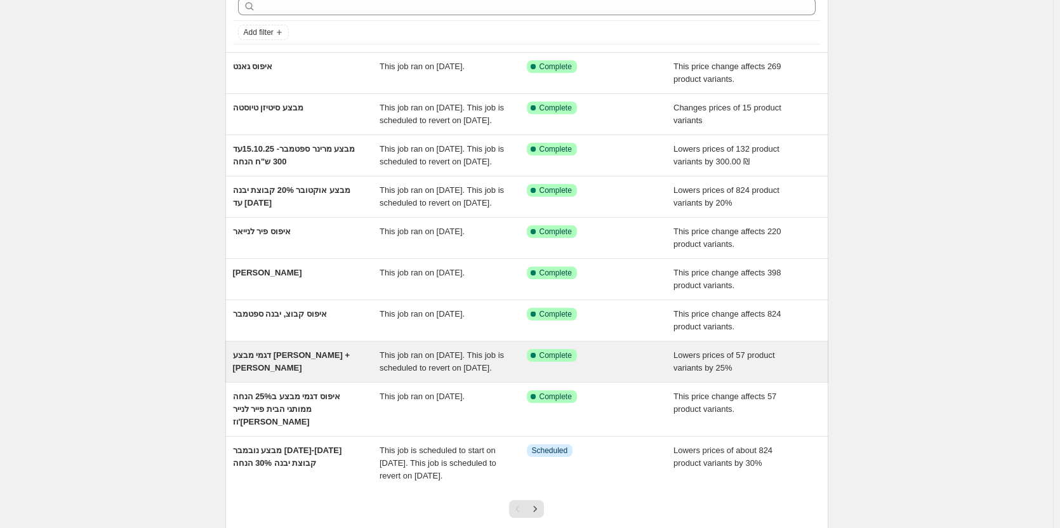
click at [319, 374] on div "דגמי מבצע [PERSON_NAME] + [PERSON_NAME]" at bounding box center [306, 361] width 147 height 25
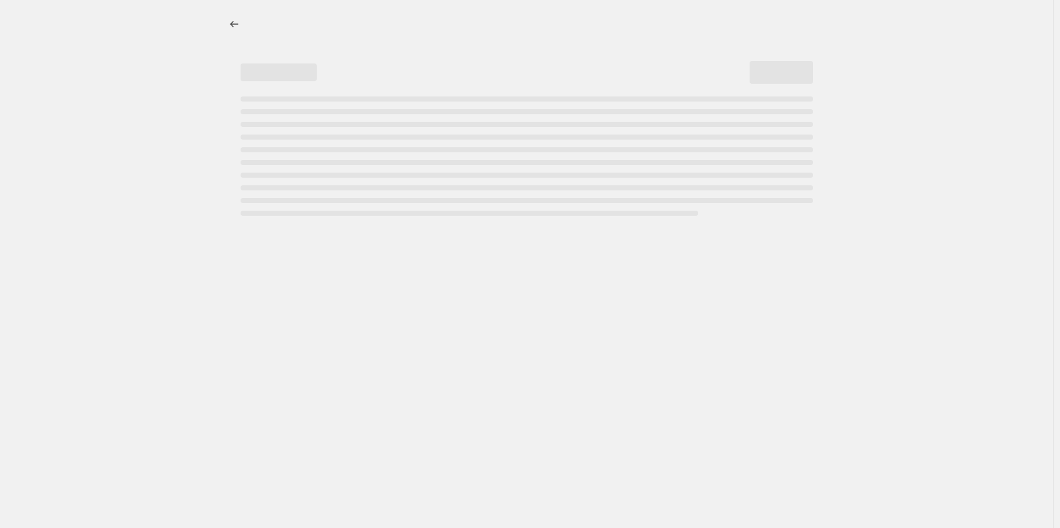
select select "percentage"
select select "tag"
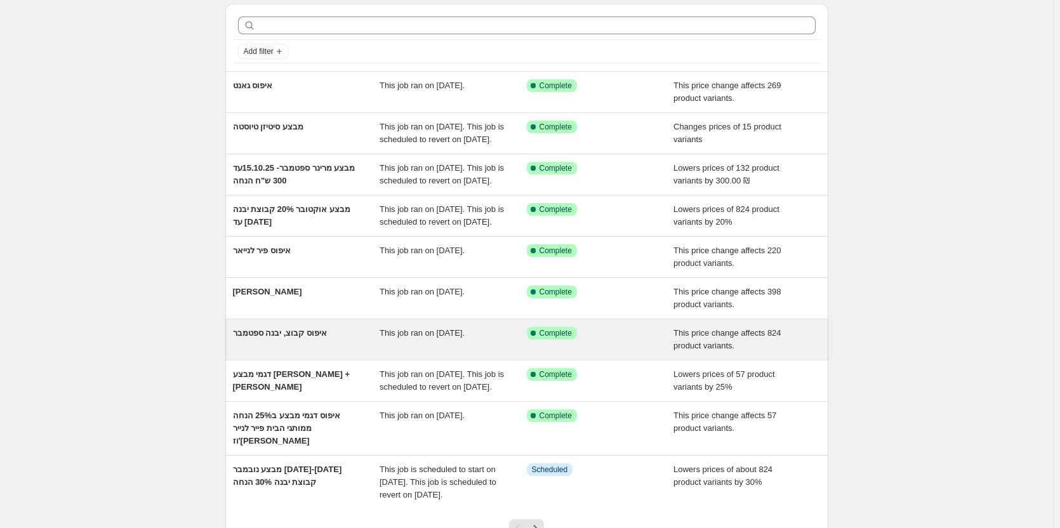
scroll to position [63, 0]
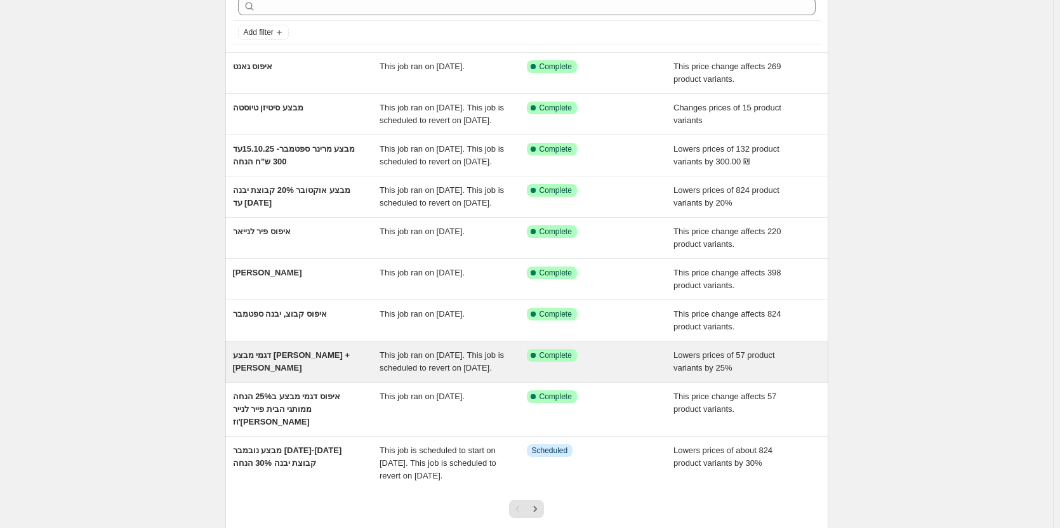
click at [266, 372] on span "דגמי מבצע [PERSON_NAME] + [PERSON_NAME]" at bounding box center [291, 361] width 117 height 22
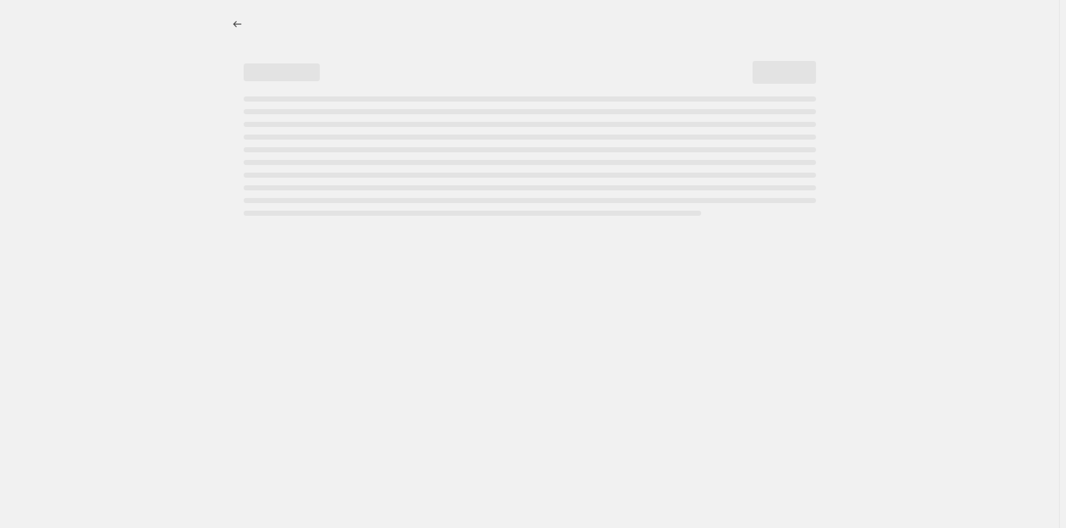
select select "percentage"
select select "tag"
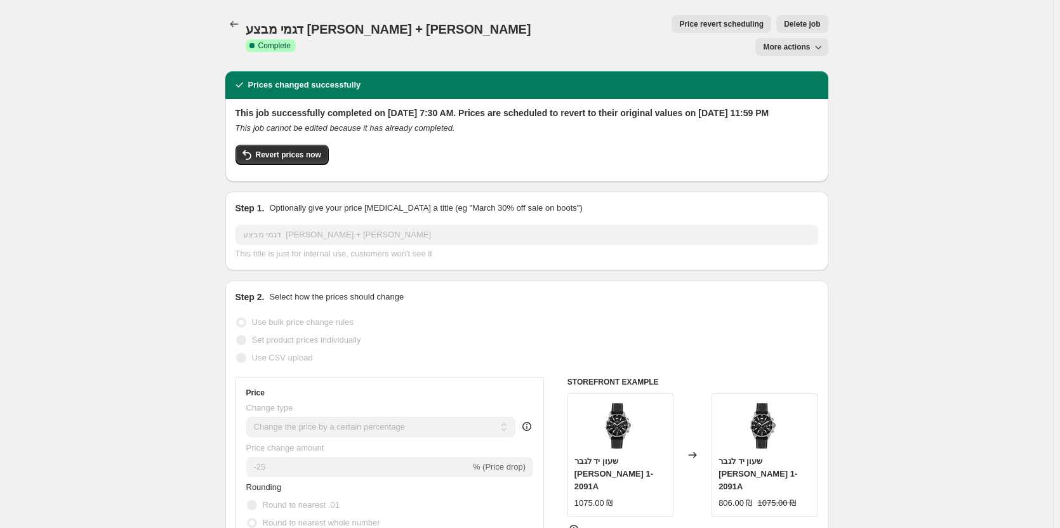
click at [784, 23] on span "Delete job" at bounding box center [802, 24] width 36 height 10
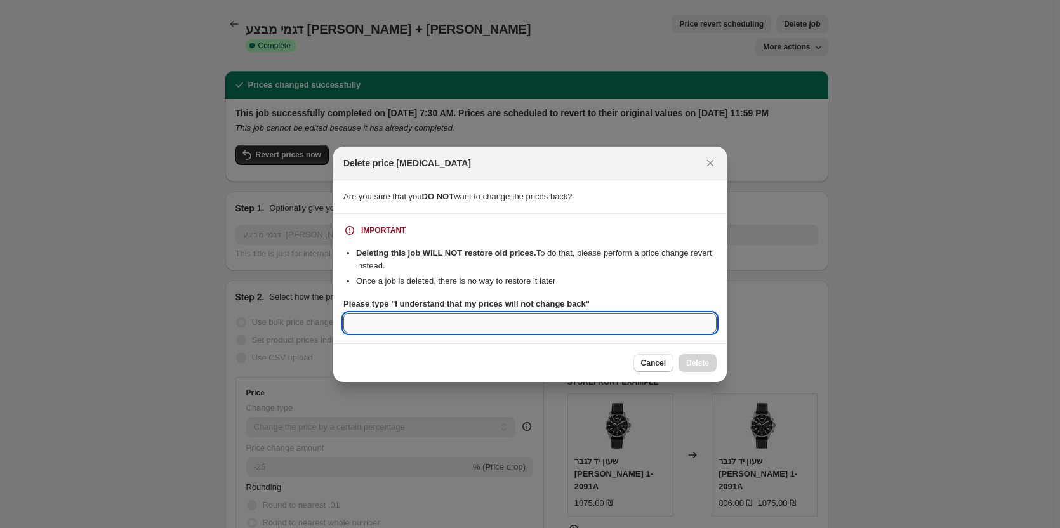
click at [407, 326] on input "Please type "I understand that my prices will not change back"" at bounding box center [529, 323] width 373 height 20
paste input "I understand that my prices will not change back"
type input "I understand that my prices will not change back"
click at [701, 364] on span "Delete" at bounding box center [697, 363] width 23 height 10
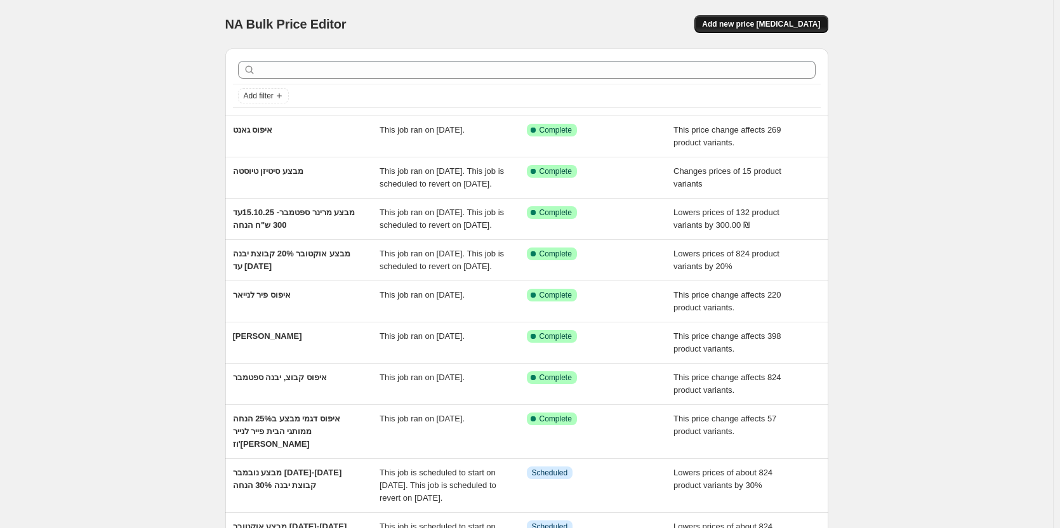
click at [761, 24] on span "Add new price [MEDICAL_DATA]" at bounding box center [761, 24] width 118 height 10
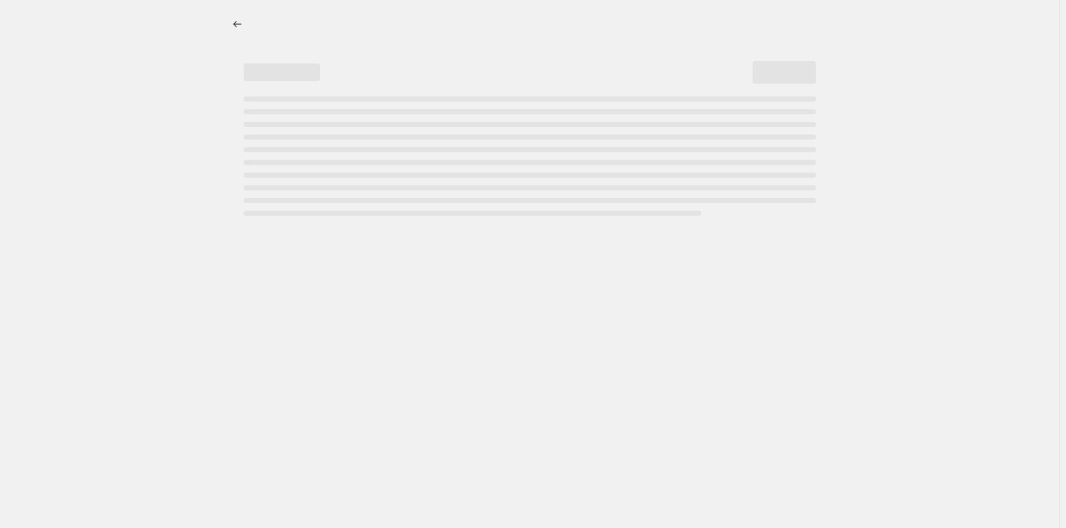
select select "percentage"
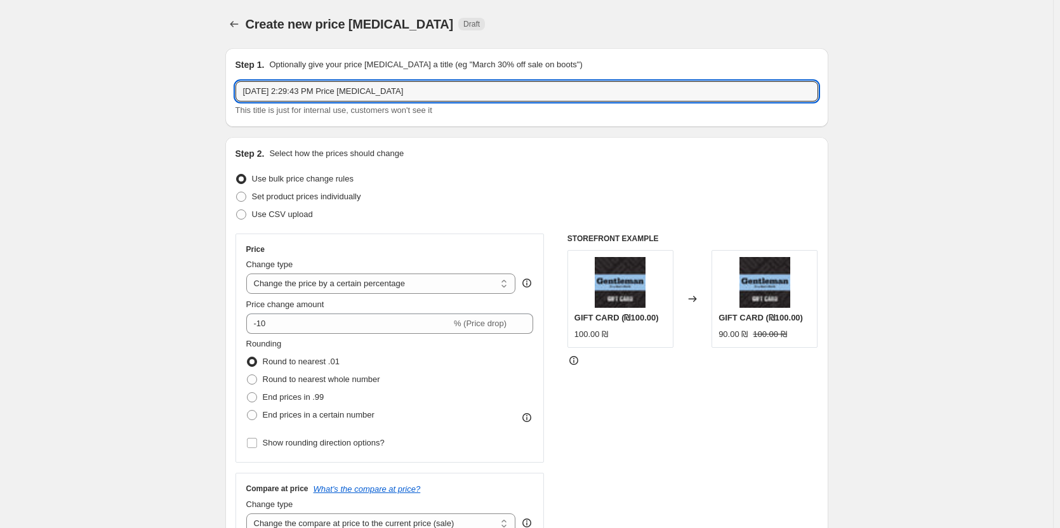
drag, startPoint x: 307, startPoint y: 87, endPoint x: 383, endPoint y: 122, distance: 84.0
click at [306, 87] on input "[DATE] 2:29:43 PM Price [MEDICAL_DATA]" at bounding box center [526, 91] width 583 height 20
type input "מבצע 25% דגמי מבצע JL+PL"
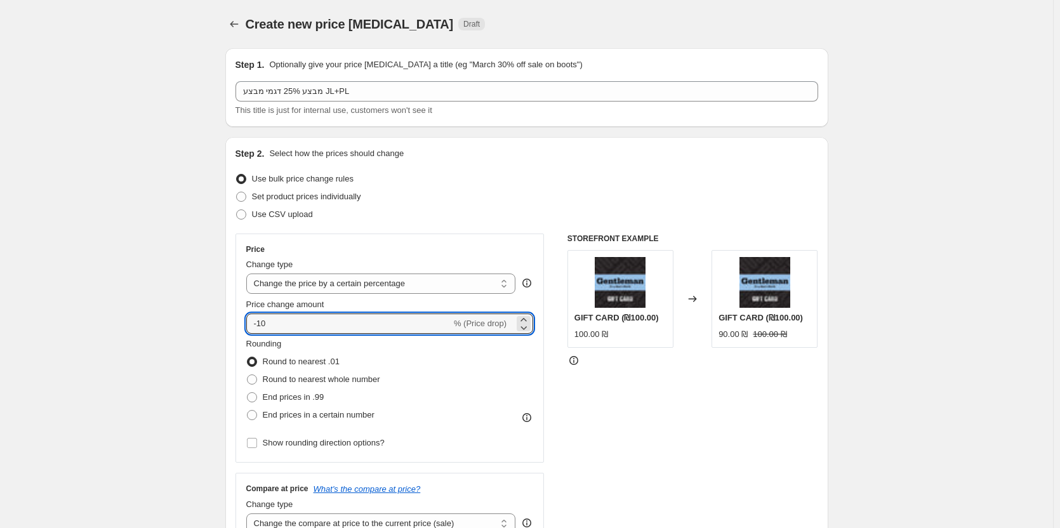
drag, startPoint x: 260, startPoint y: 324, endPoint x: 216, endPoint y: 324, distance: 43.8
type input "-25"
click at [261, 381] on label "Round to nearest whole number" at bounding box center [313, 380] width 134 height 18
click at [247, 375] on input "Round to nearest whole number" at bounding box center [247, 374] width 1 height 1
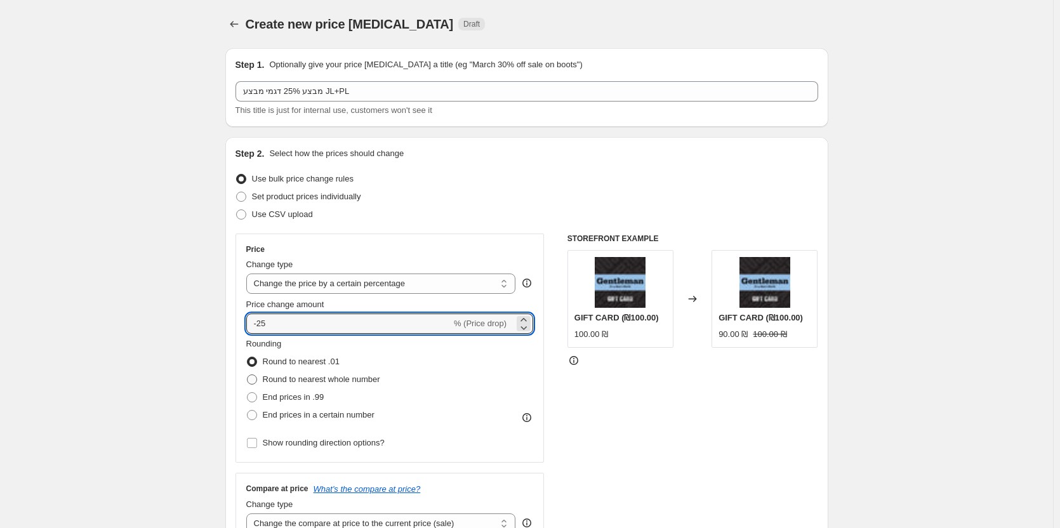
radio input "true"
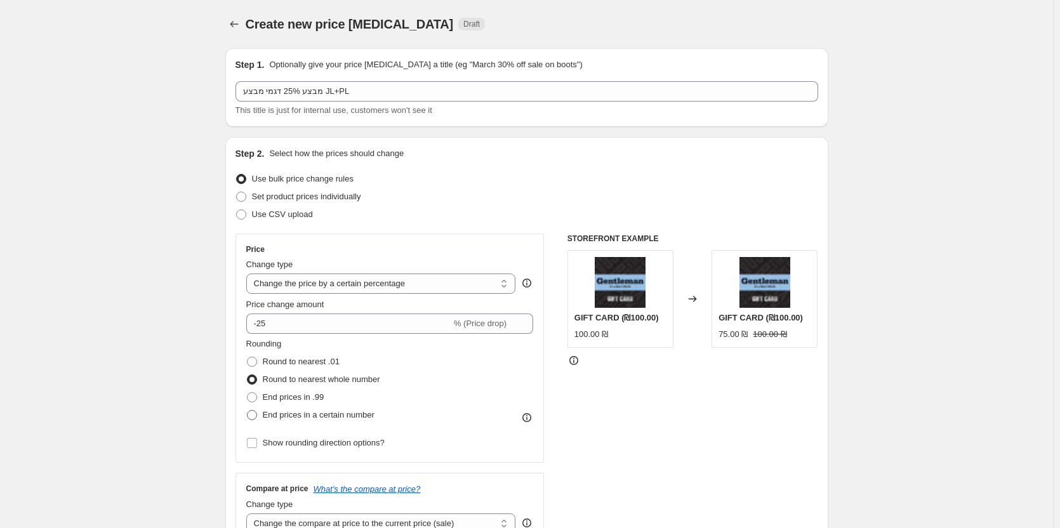
click at [256, 414] on span at bounding box center [252, 415] width 10 height 10
click at [247, 411] on input "End prices in a certain number" at bounding box center [247, 410] width 1 height 1
radio input "true"
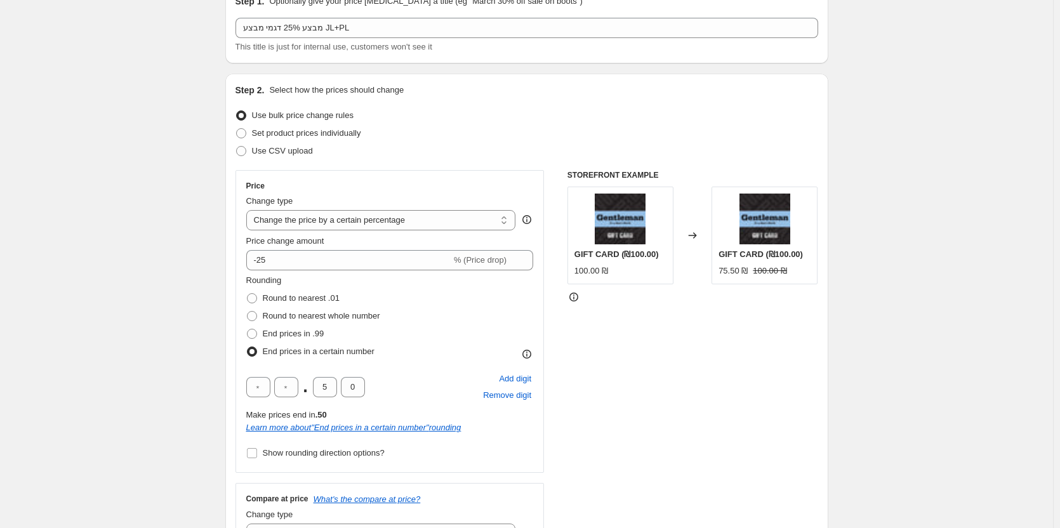
scroll to position [127, 0]
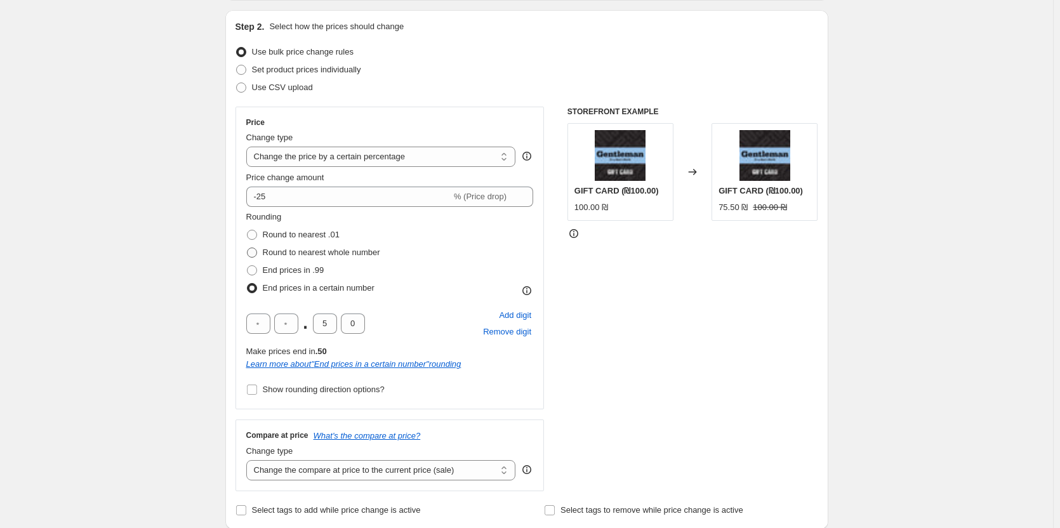
click at [270, 253] on span "Round to nearest whole number" at bounding box center [321, 252] width 117 height 10
click at [247, 248] on input "Round to nearest whole number" at bounding box center [247, 247] width 1 height 1
radio input "true"
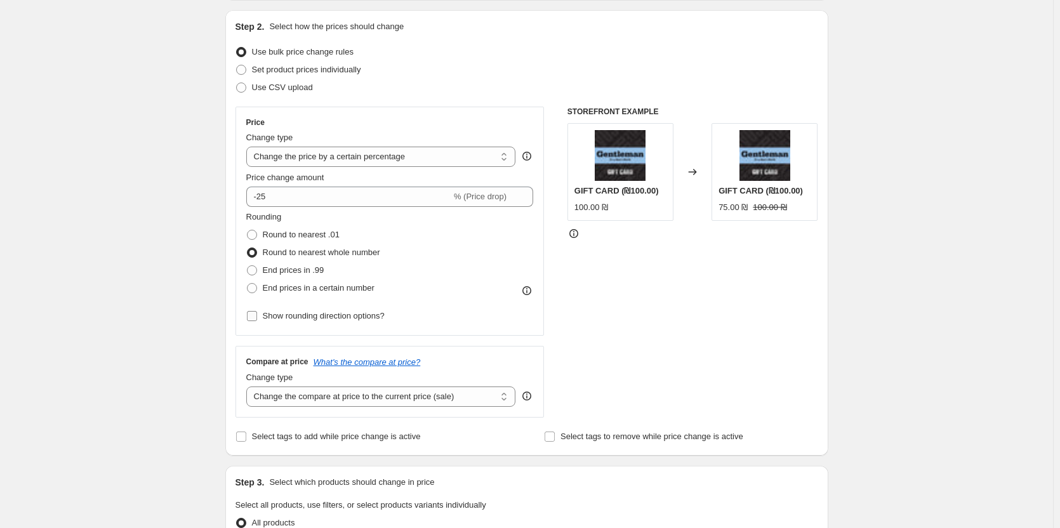
click at [254, 319] on input "Show rounding direction options?" at bounding box center [252, 316] width 10 height 10
checkbox input "true"
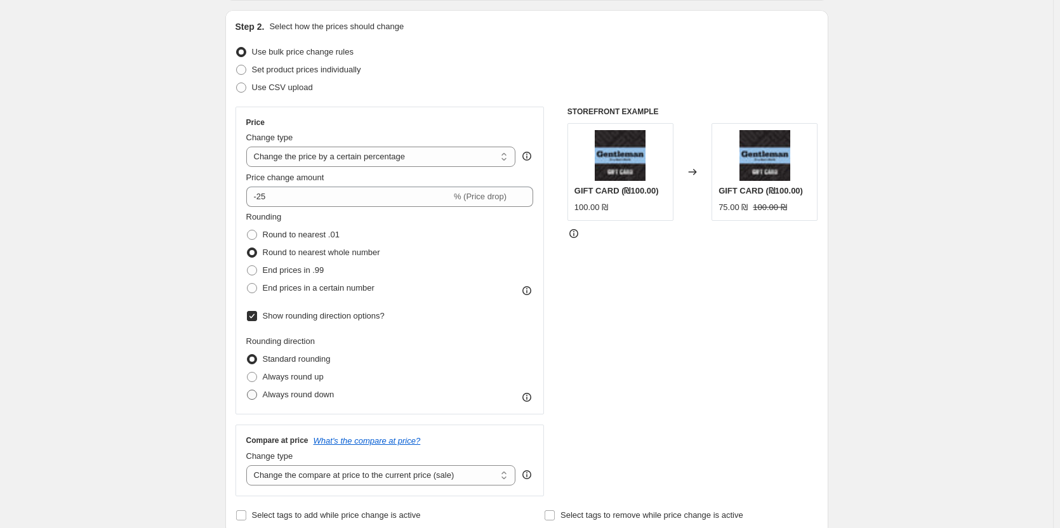
click at [265, 393] on span "Always round down" at bounding box center [299, 395] width 72 height 10
click at [247, 390] on input "Always round down" at bounding box center [247, 390] width 1 height 1
radio input "true"
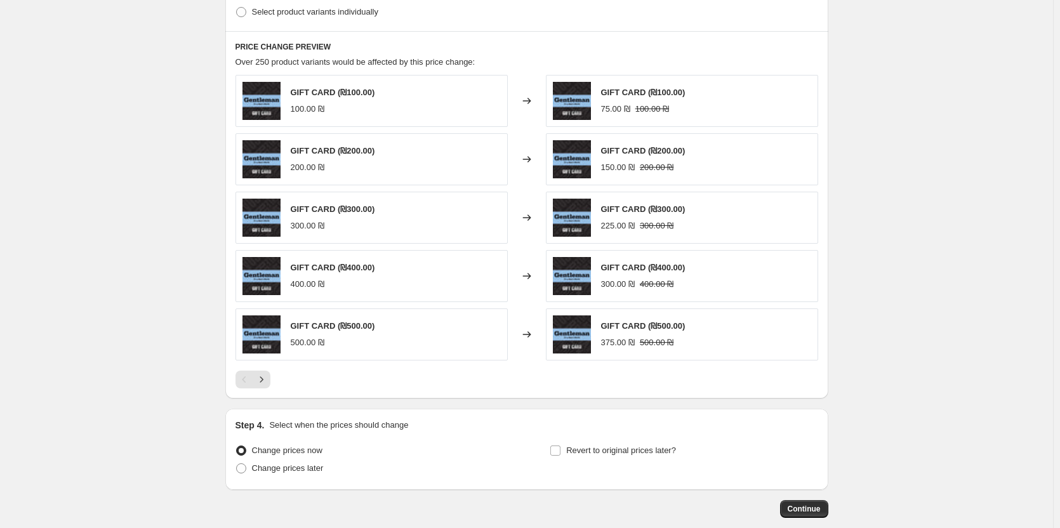
scroll to position [503, 0]
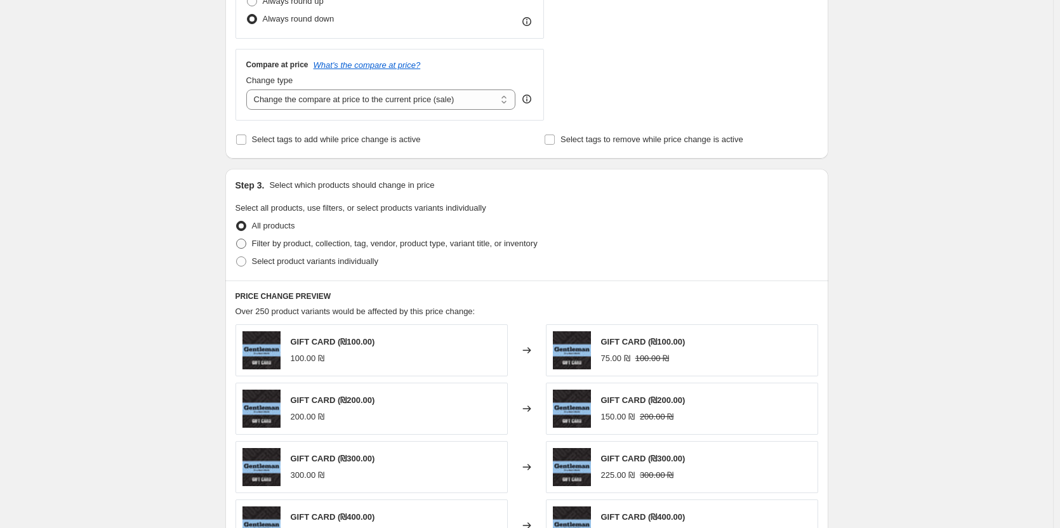
click at [250, 244] on label "Filter by product, collection, tag, vendor, product type, variant title, or inv…" at bounding box center [386, 244] width 302 height 18
click at [237, 239] on input "Filter by product, collection, tag, vendor, product type, variant title, or inv…" at bounding box center [236, 239] width 1 height 1
radio input "true"
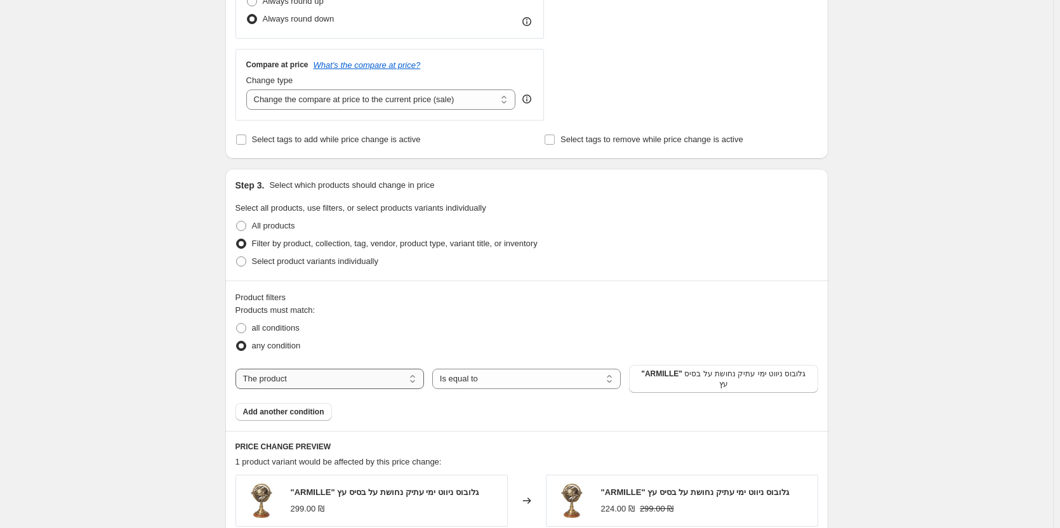
click at [281, 380] on select "The product The product's collection The product's tag The product's vendor The…" at bounding box center [329, 379] width 188 height 20
select select "tag"
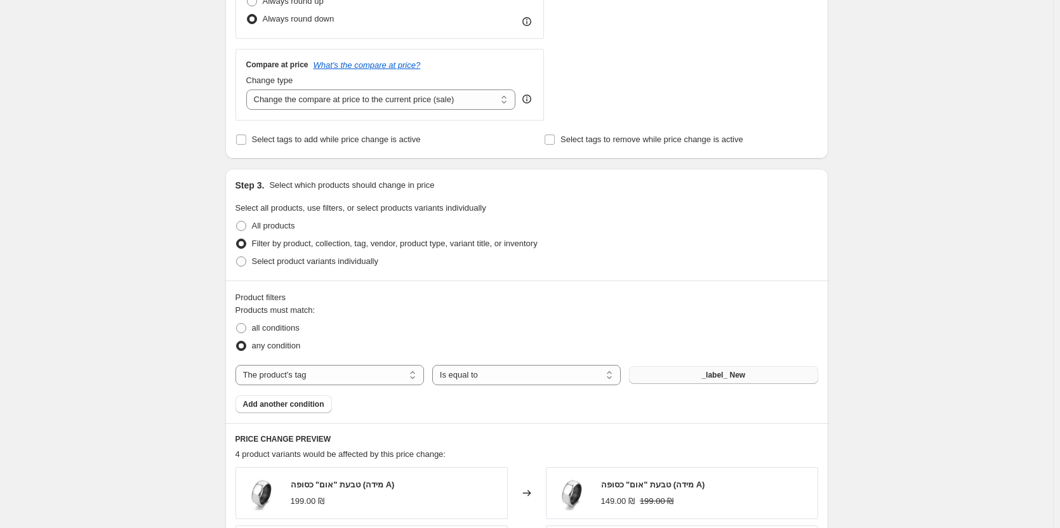
click at [720, 378] on span "_label_ New" at bounding box center [723, 375] width 44 height 10
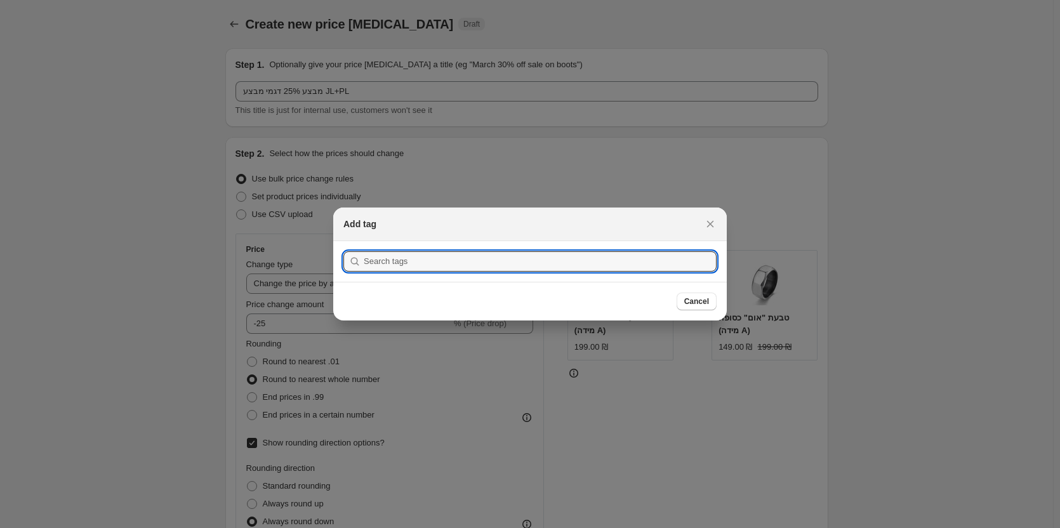
scroll to position [0, 0]
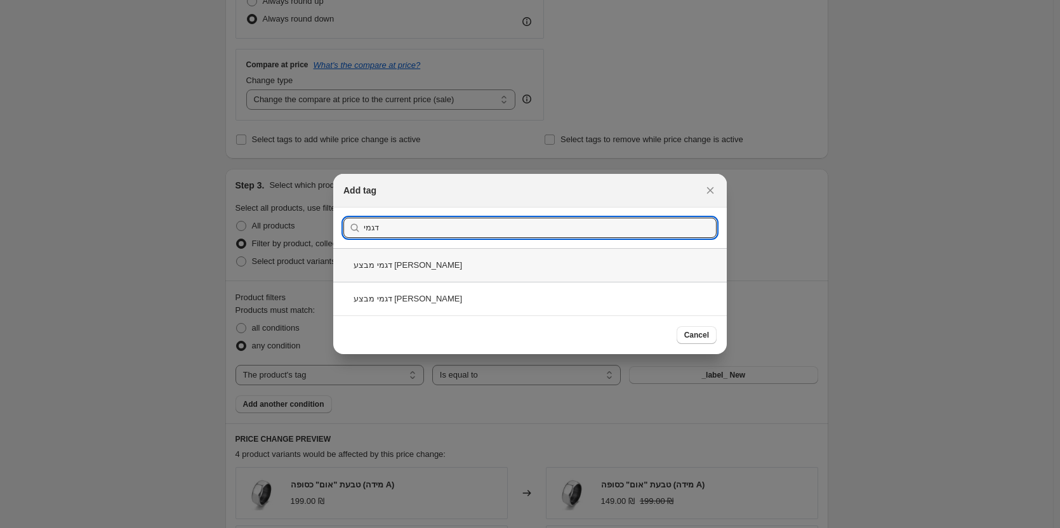
type input "דגמי"
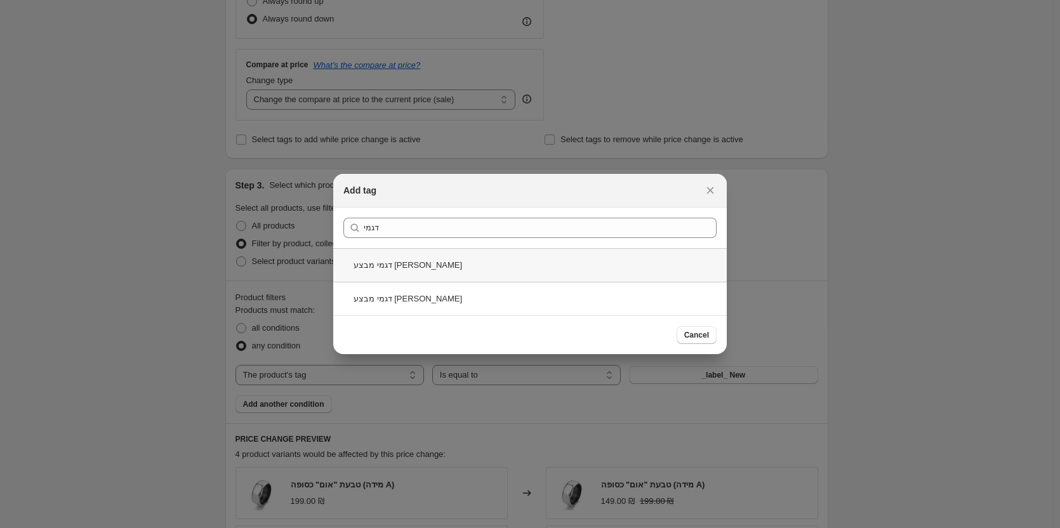
click at [416, 266] on div "דגמי מבצע [PERSON_NAME]" at bounding box center [529, 265] width 393 height 34
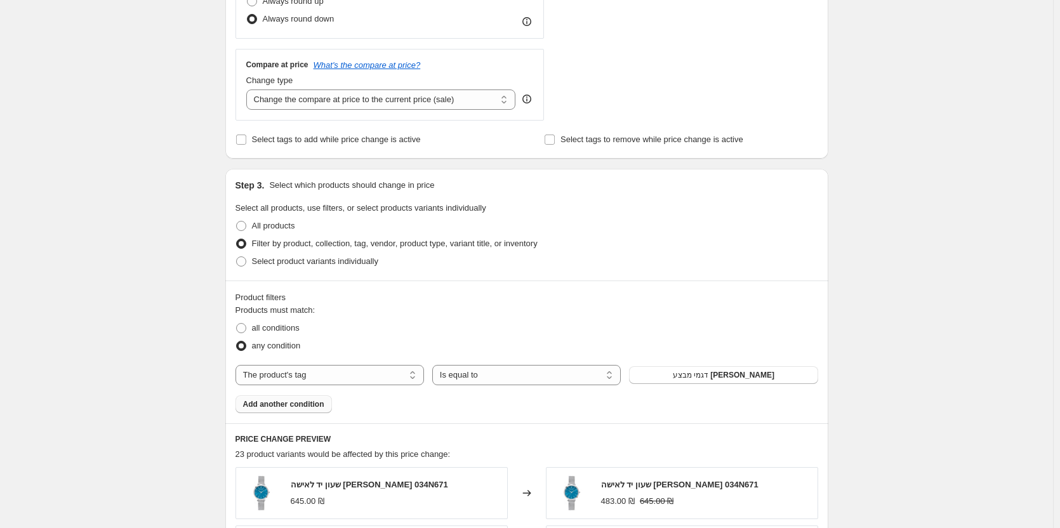
click at [281, 405] on span "Add another condition" at bounding box center [283, 404] width 81 height 10
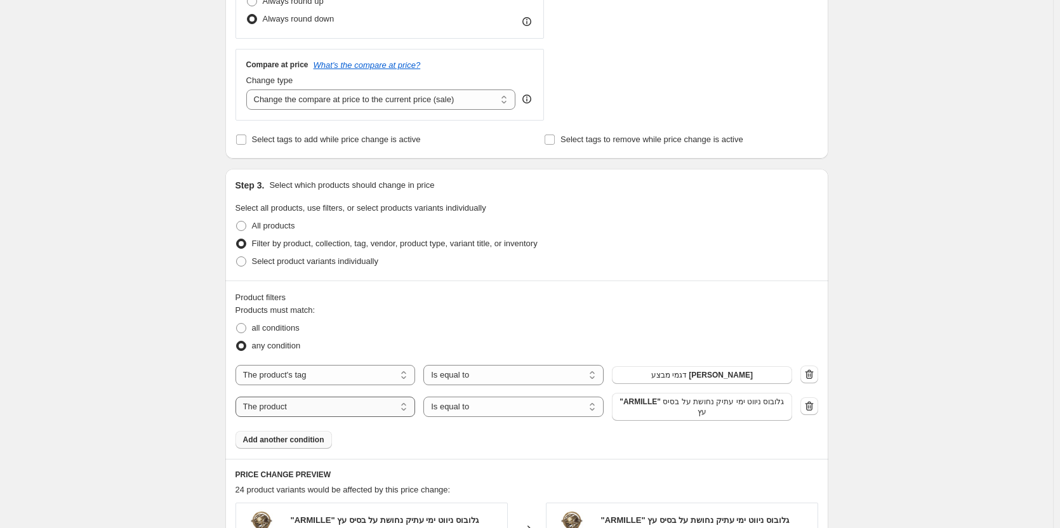
click at [361, 411] on select "The product The product's collection The product's tag The product's vendor The…" at bounding box center [325, 407] width 180 height 20
select select "tag"
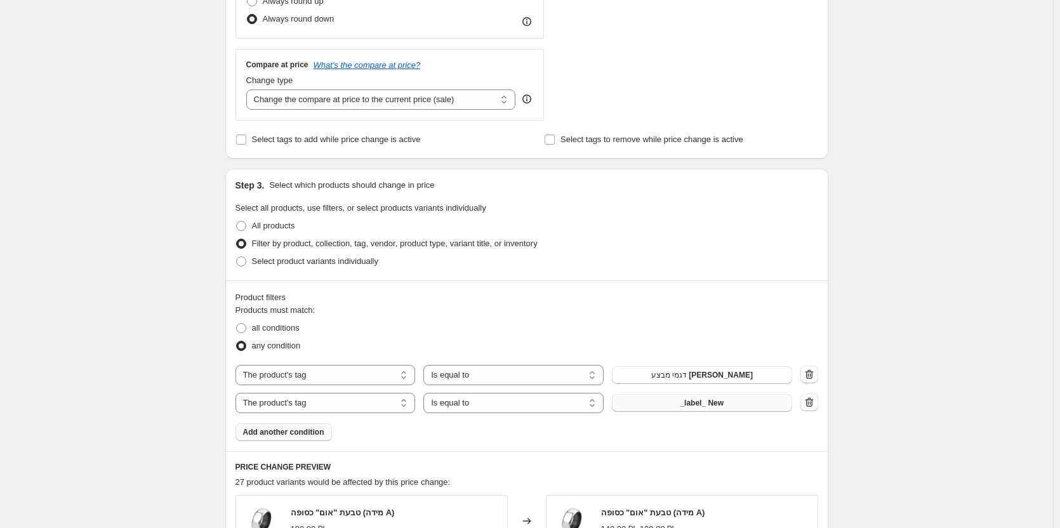
click at [656, 405] on button "_label_ New" at bounding box center [702, 403] width 180 height 18
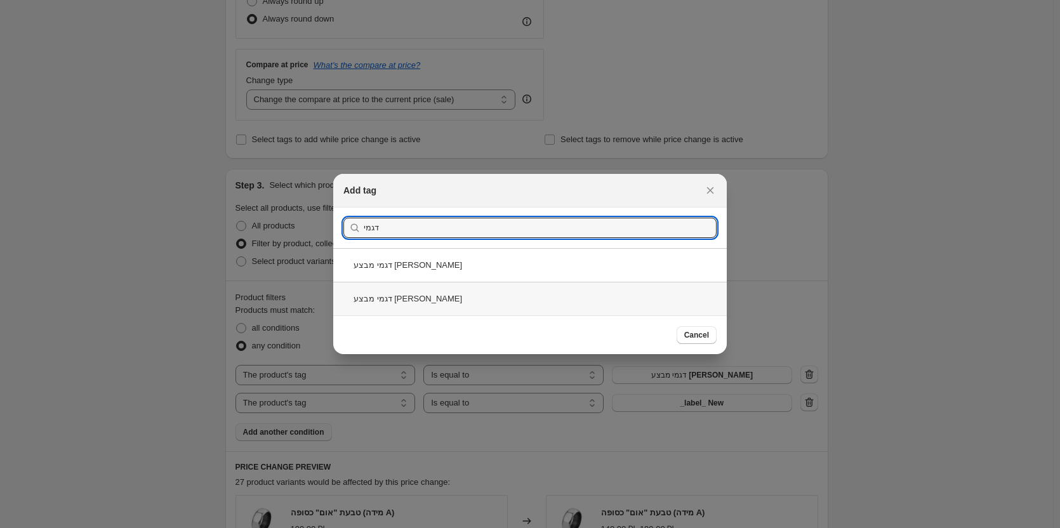
type input "דגמי"
click at [502, 302] on div "דגמי מבצע [PERSON_NAME]" at bounding box center [529, 299] width 393 height 34
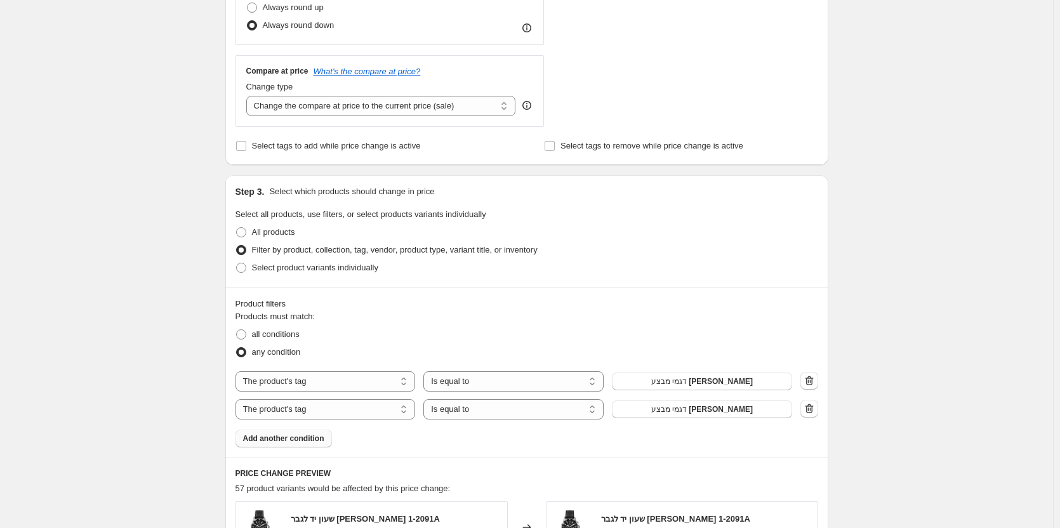
scroll to position [508, 0]
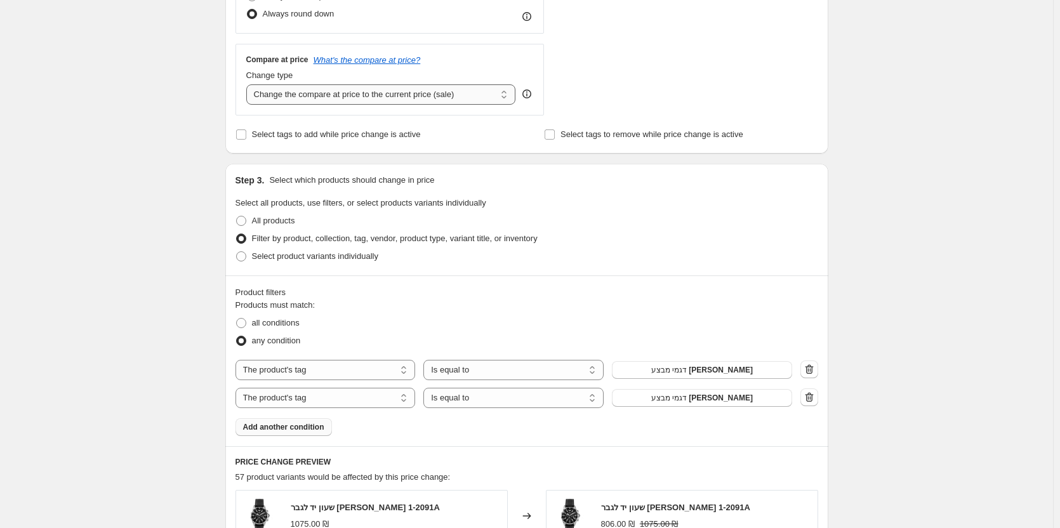
click at [449, 99] on select "Change the compare at price to the current price (sale) Change the compare at p…" at bounding box center [381, 94] width 270 height 20
select select "no_change"
click at [249, 84] on select "Change the compare at price to the current price (sale) Change the compare at p…" at bounding box center [381, 94] width 270 height 20
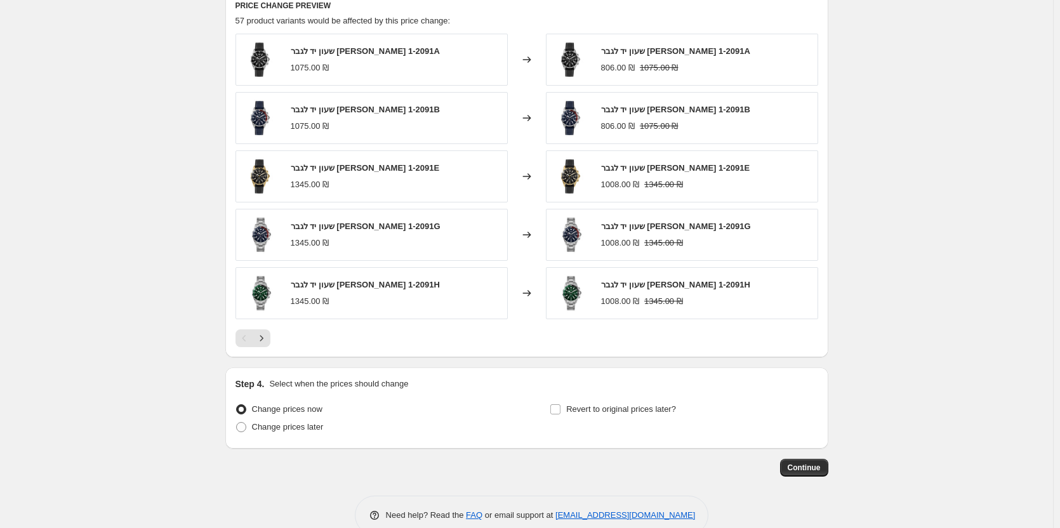
scroll to position [991, 0]
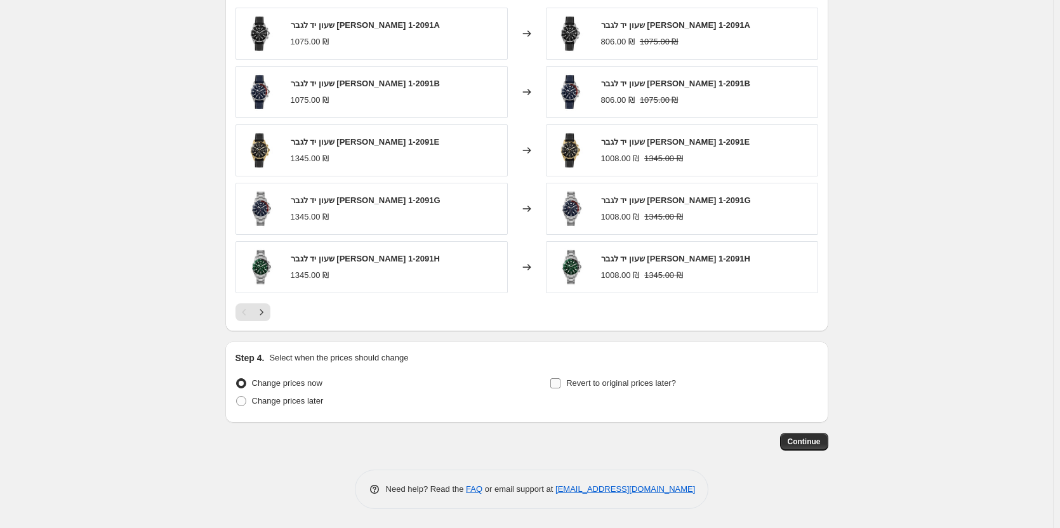
click at [559, 383] on input "Revert to original prices later?" at bounding box center [555, 383] width 10 height 10
checkbox input "true"
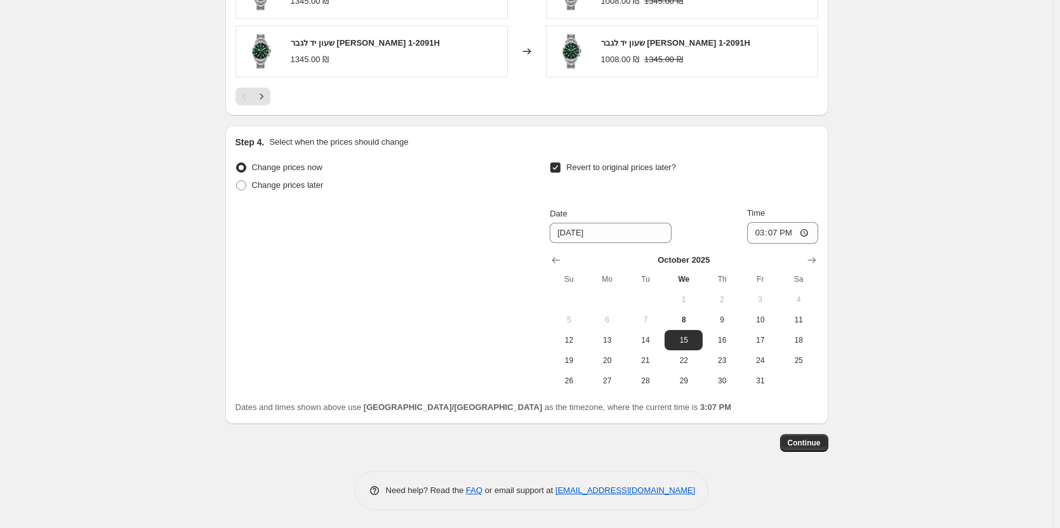
scroll to position [1208, 0]
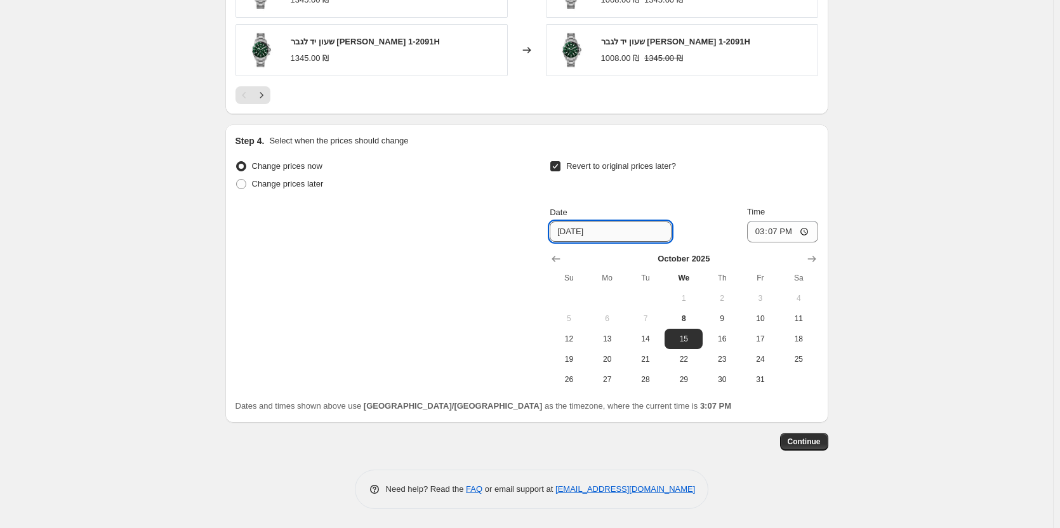
click at [609, 227] on input "[DATE]" at bounding box center [611, 231] width 122 height 20
click at [760, 376] on span "31" at bounding box center [760, 379] width 28 height 10
type input "[DATE]"
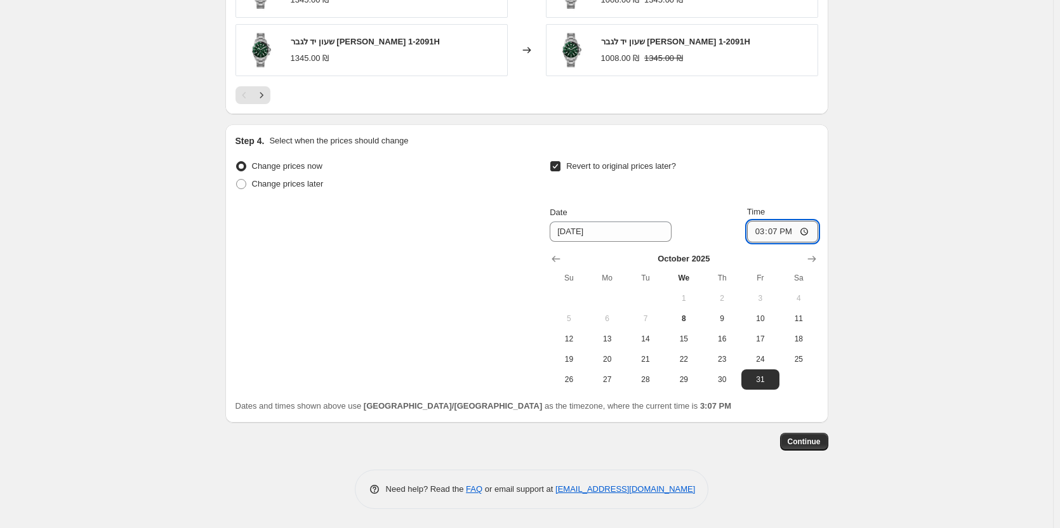
click at [805, 232] on input "15:07" at bounding box center [782, 232] width 71 height 22
type input "23:59"
click at [809, 440] on span "Continue" at bounding box center [803, 442] width 33 height 10
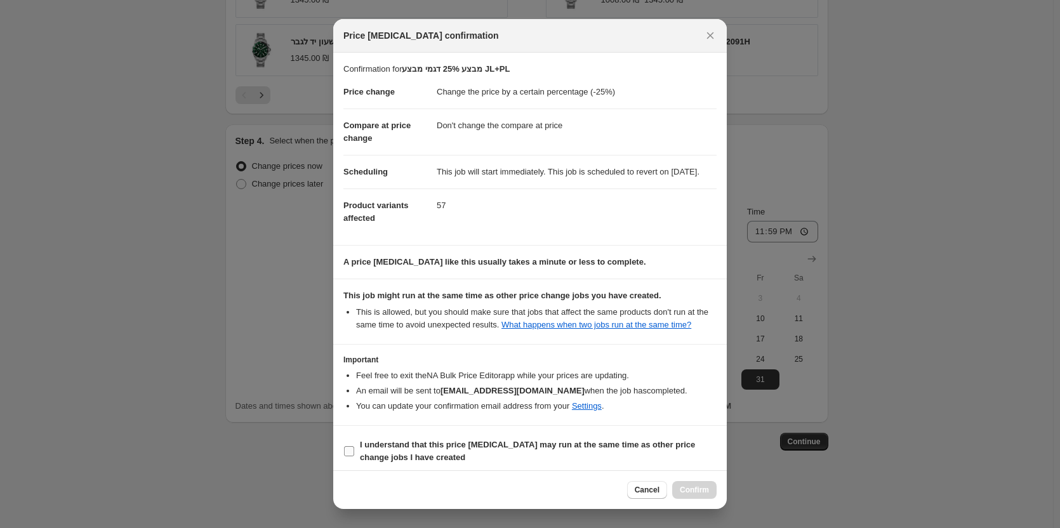
click at [353, 456] on input "I understand that this price [MEDICAL_DATA] may run at the same time as other p…" at bounding box center [349, 451] width 10 height 10
checkbox input "true"
click at [694, 487] on span "Confirm" at bounding box center [694, 490] width 29 height 10
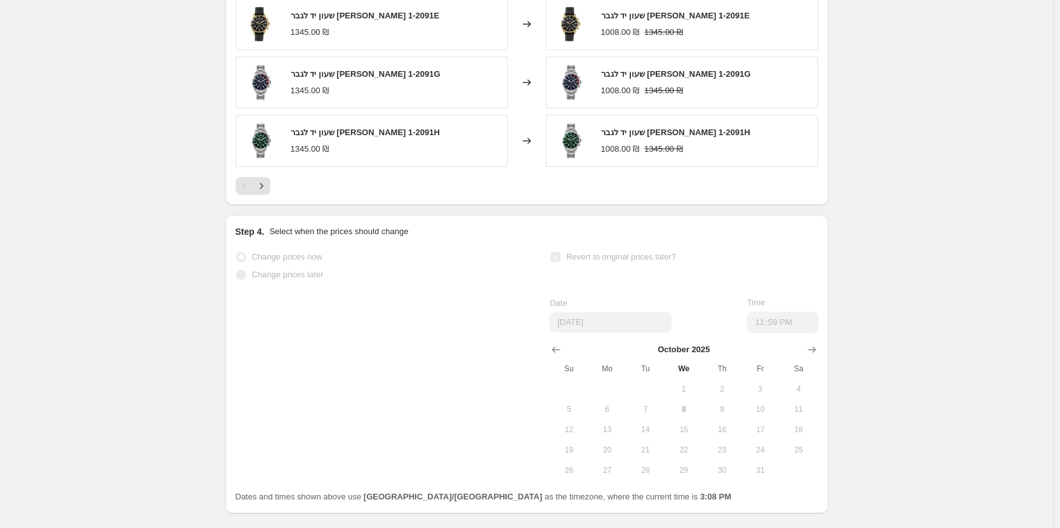
scroll to position [1241, 0]
